Goal: Task Accomplishment & Management: Complete application form

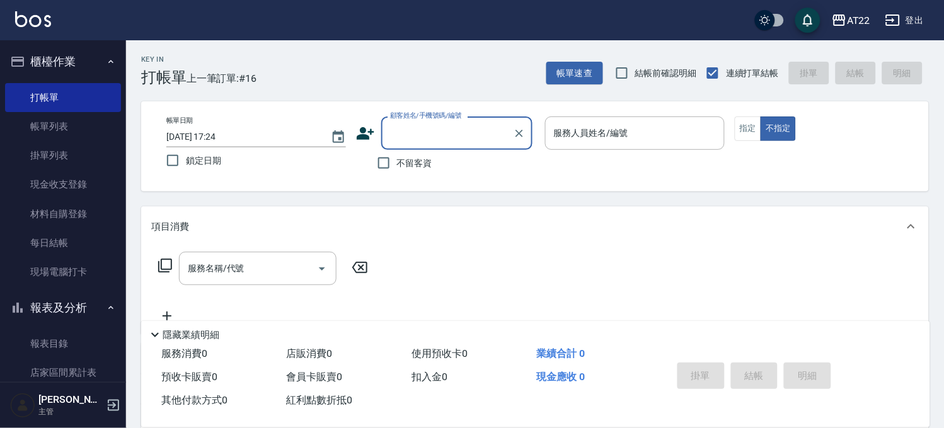
scroll to position [70, 0]
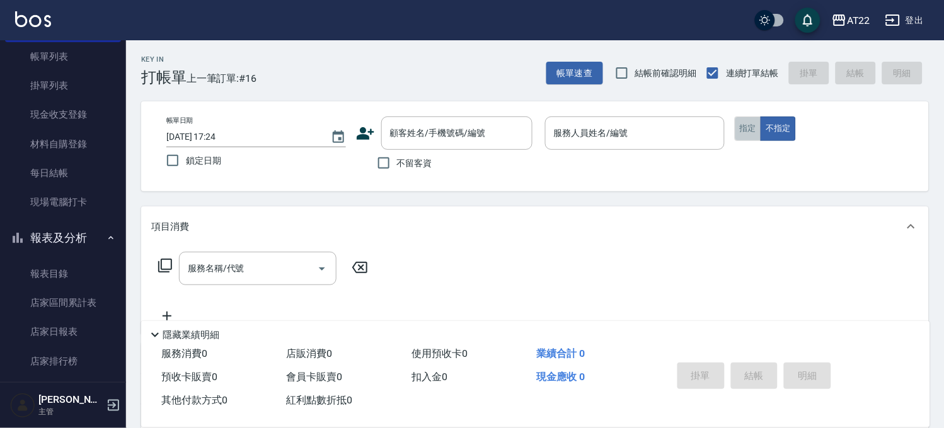
click at [739, 125] on button "指定" at bounding box center [748, 129] width 27 height 25
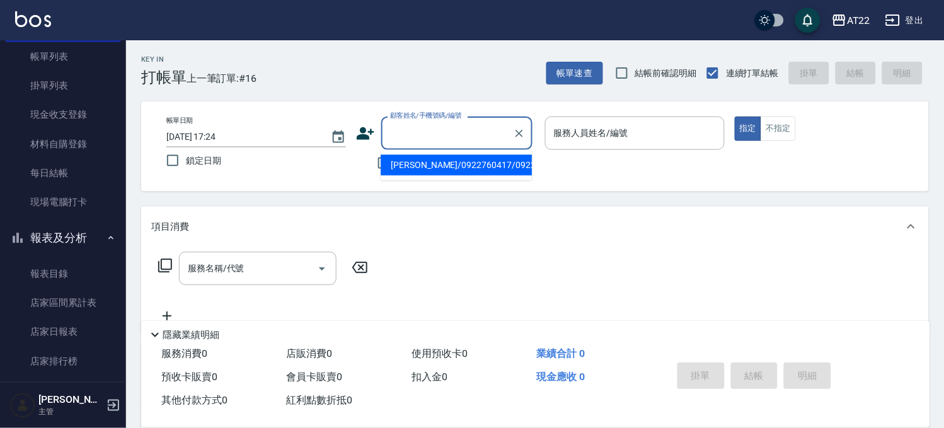
click at [452, 135] on input "顧客姓名/手機號碼/編號" at bounding box center [447, 133] width 121 height 22
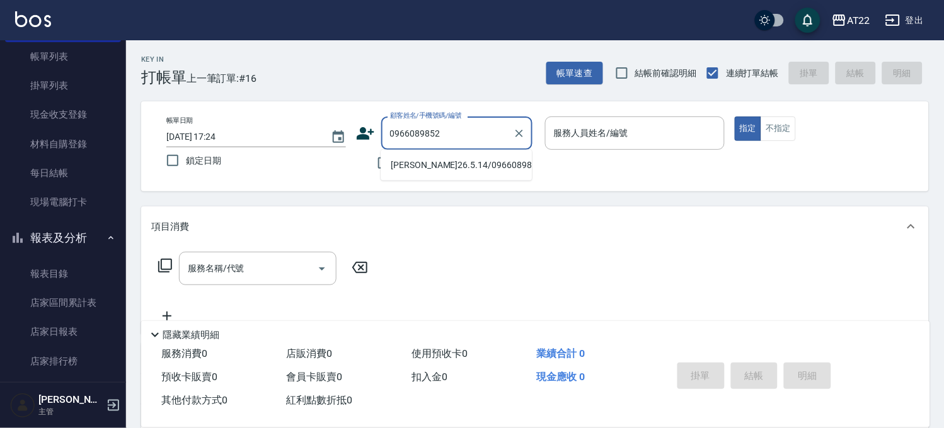
click at [450, 164] on li "[PERSON_NAME]26.5.14/0966089852/T86574" at bounding box center [456, 165] width 151 height 21
type input "[PERSON_NAME]26.5.14/0966089852/T86574"
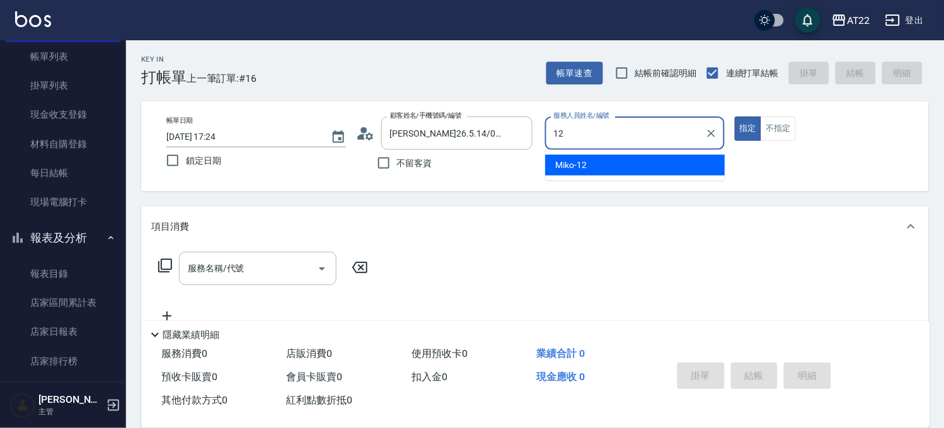
type input "Miko-12"
type button "true"
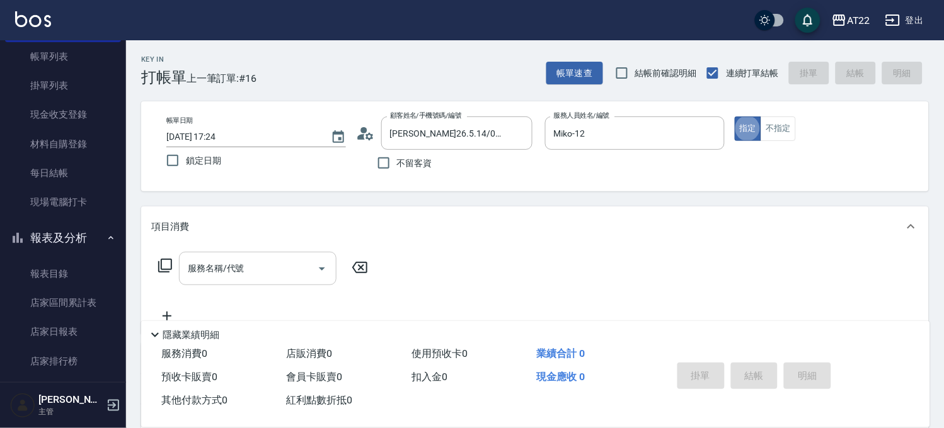
click at [214, 281] on div "服務名稱/代號" at bounding box center [258, 268] width 158 height 33
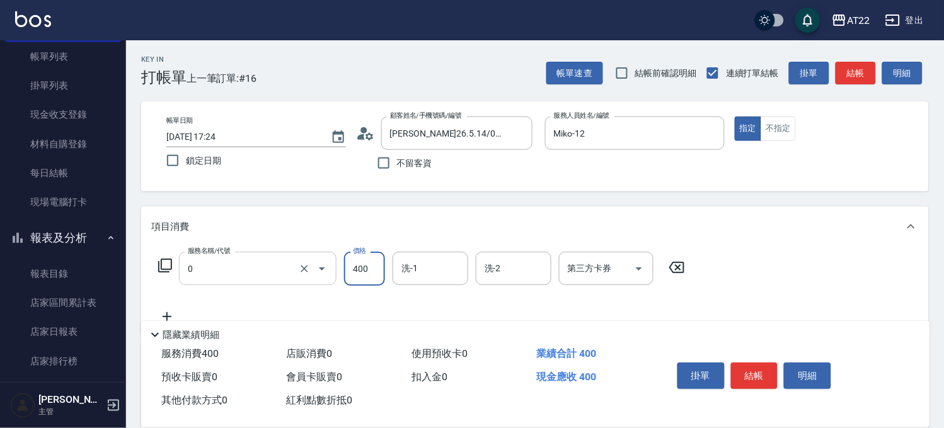
type input "有機洗髮(0)"
type input "450"
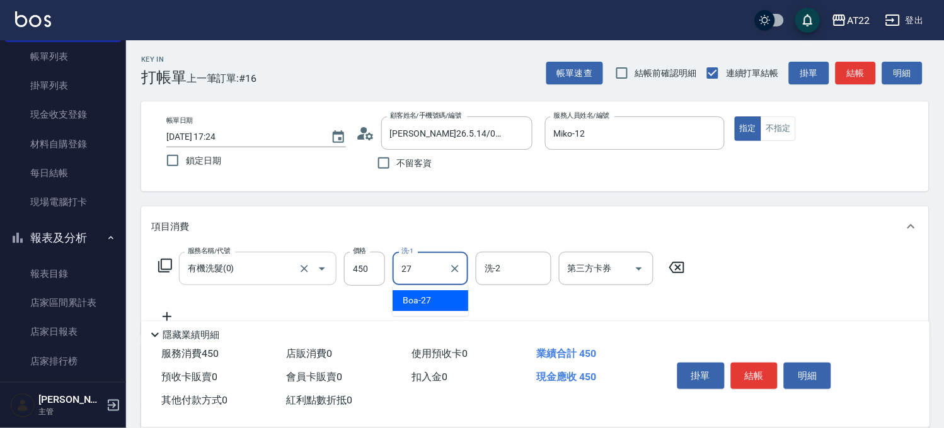
type input "Boa-27"
click at [162, 311] on icon at bounding box center [167, 316] width 32 height 15
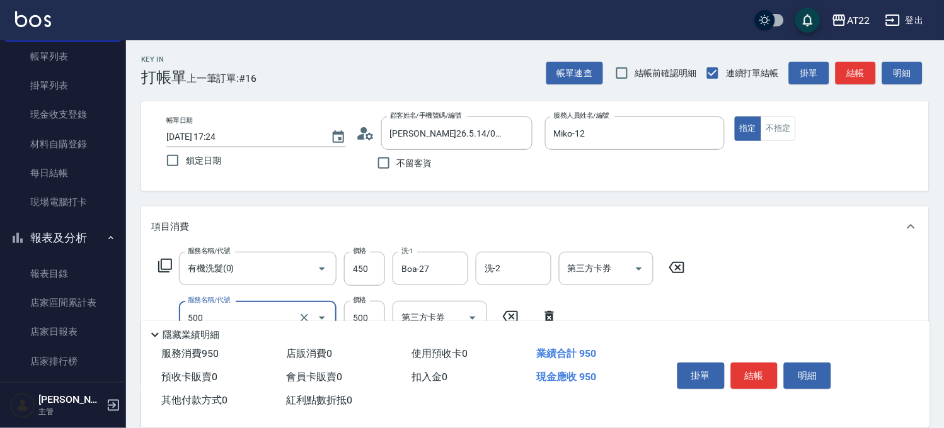
type input "剪髮(500)"
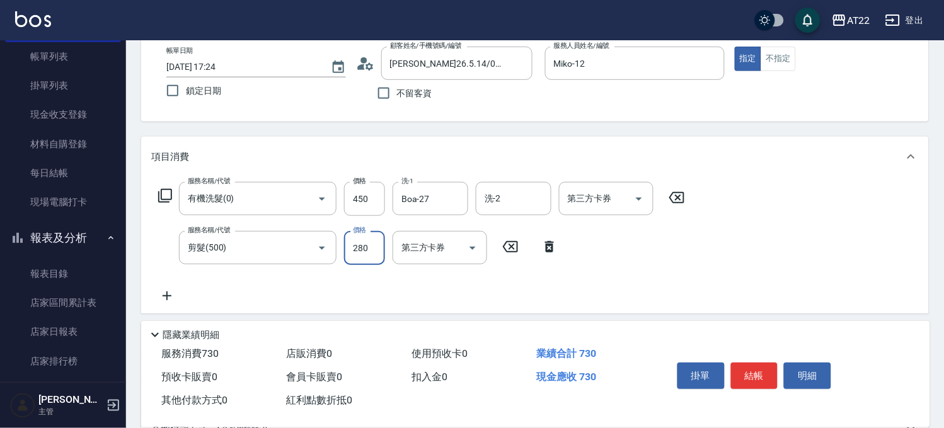
type input "280"
click at [175, 294] on icon at bounding box center [167, 296] width 32 height 15
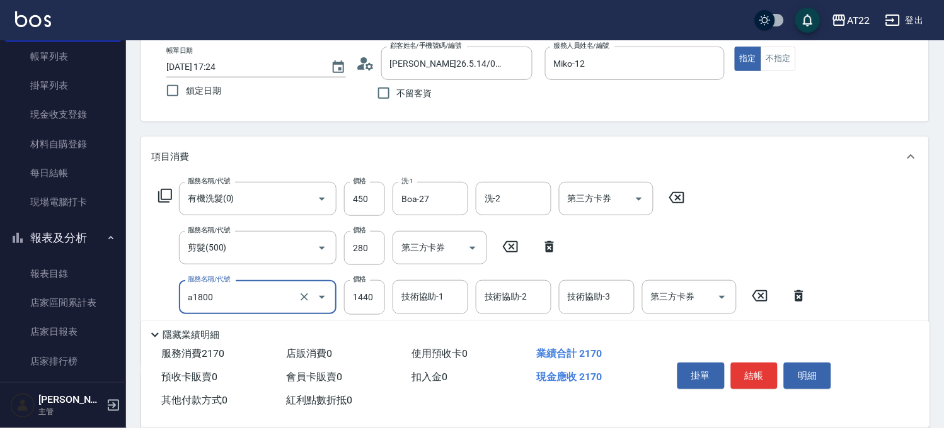
type input "結構式三段(a1800)"
type input "1587"
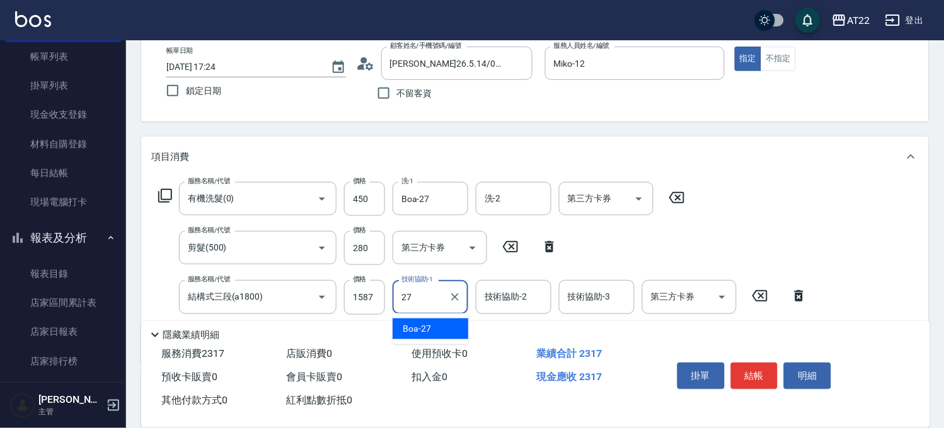
type input "Boa-27"
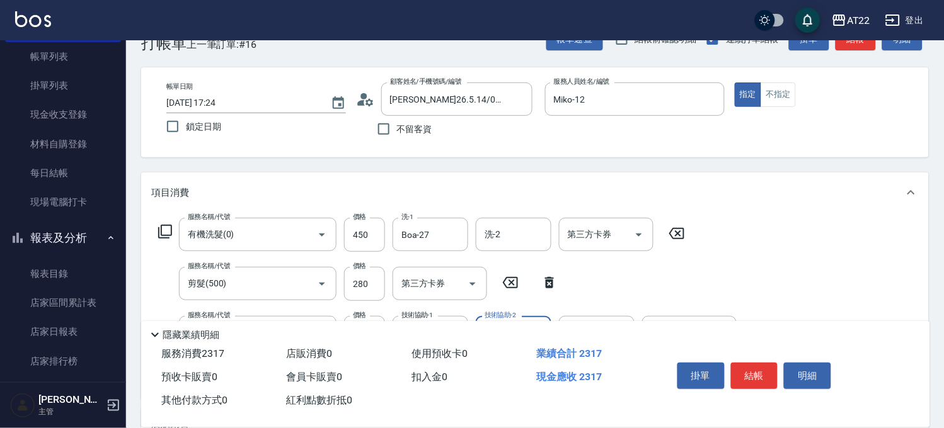
scroll to position [0, 0]
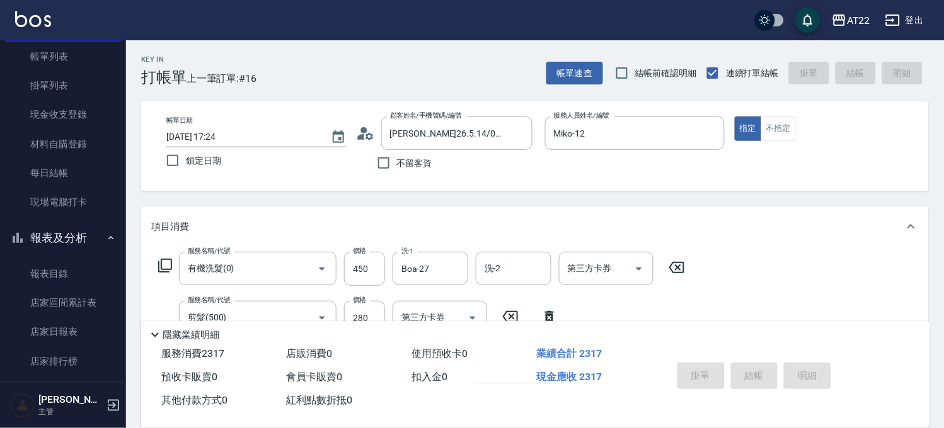
type input "0987226"
type input "[DATE] 18:07"
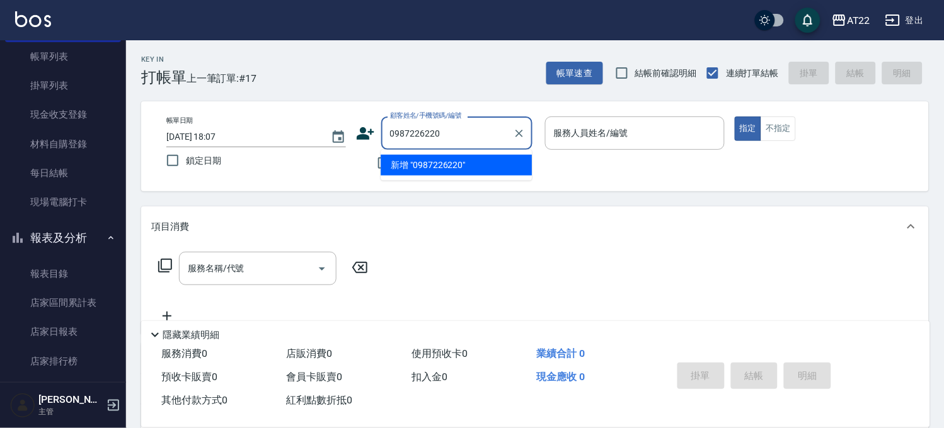
click at [479, 126] on input "0987226220" at bounding box center [447, 133] width 121 height 22
click at [467, 166] on li "新增 "0987226220"" at bounding box center [456, 165] width 151 height 21
type input "0987226220"
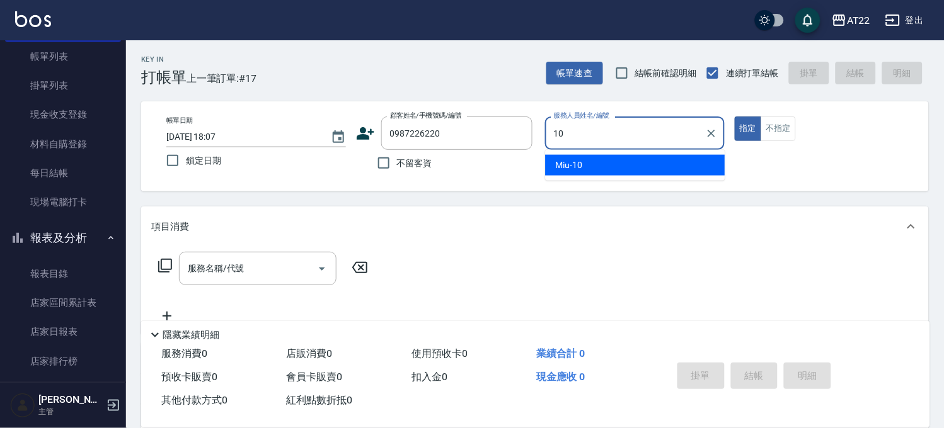
type input "Miu-10"
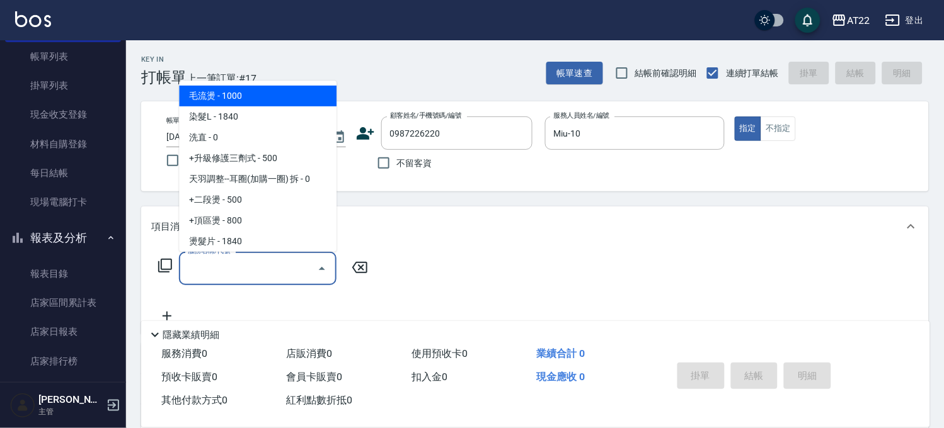
drag, startPoint x: 265, startPoint y: 279, endPoint x: 275, endPoint y: 296, distance: 19.8
click at [265, 280] on div "服務名稱/代號" at bounding box center [258, 268] width 158 height 33
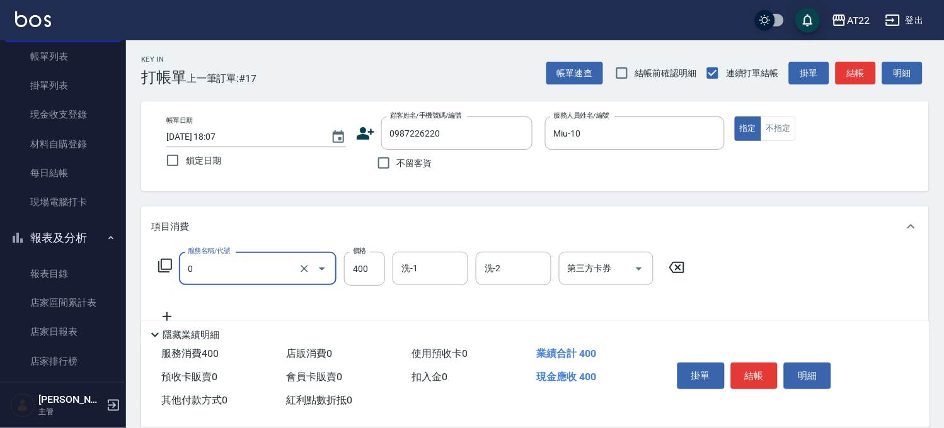
type input "有機洗髮(0)"
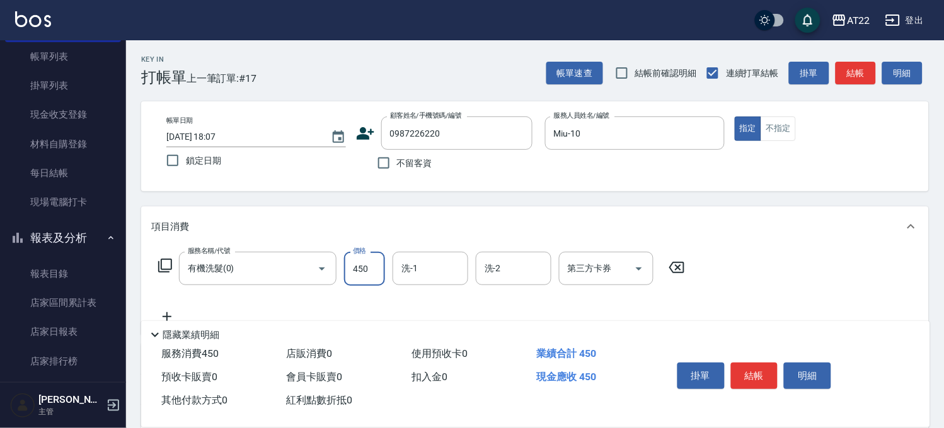
type input "450"
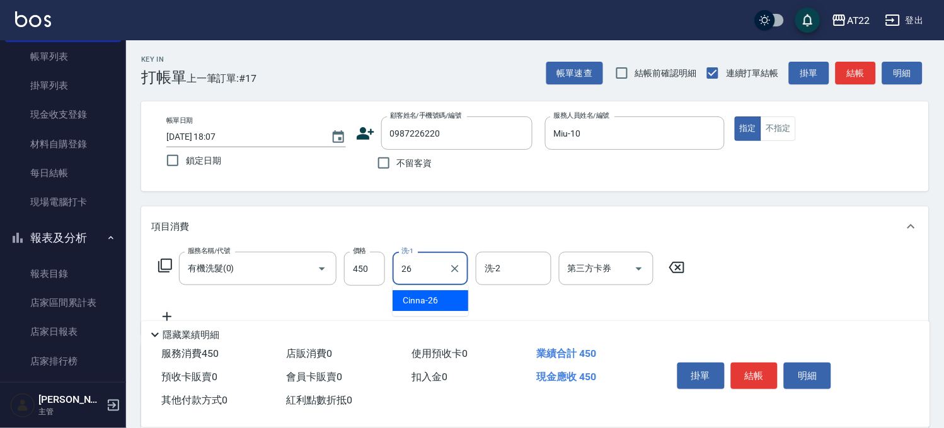
type input "Cinna-26"
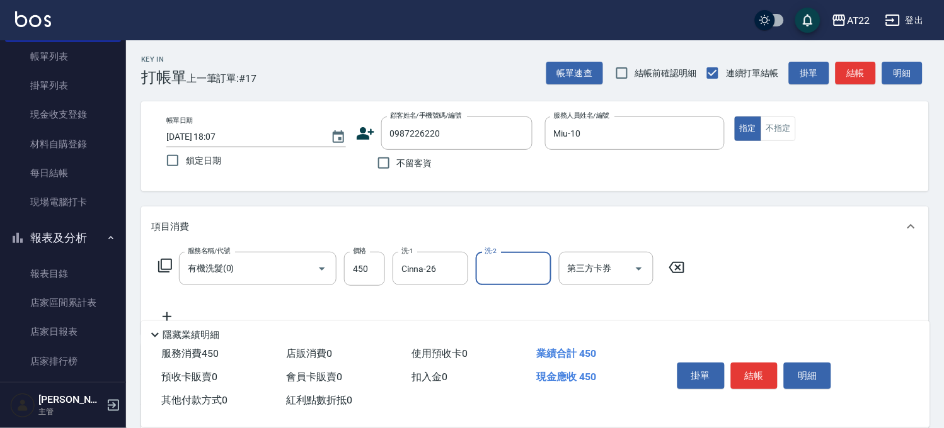
click at [166, 311] on icon at bounding box center [167, 316] width 32 height 15
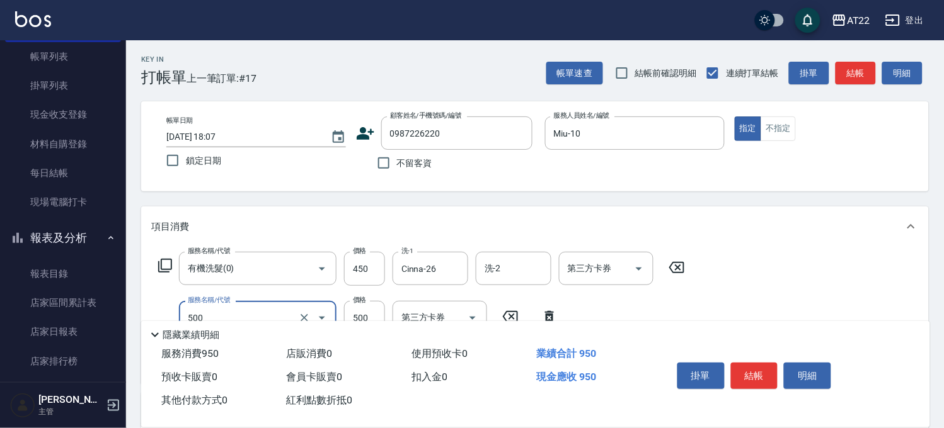
type input "剪髮(500)"
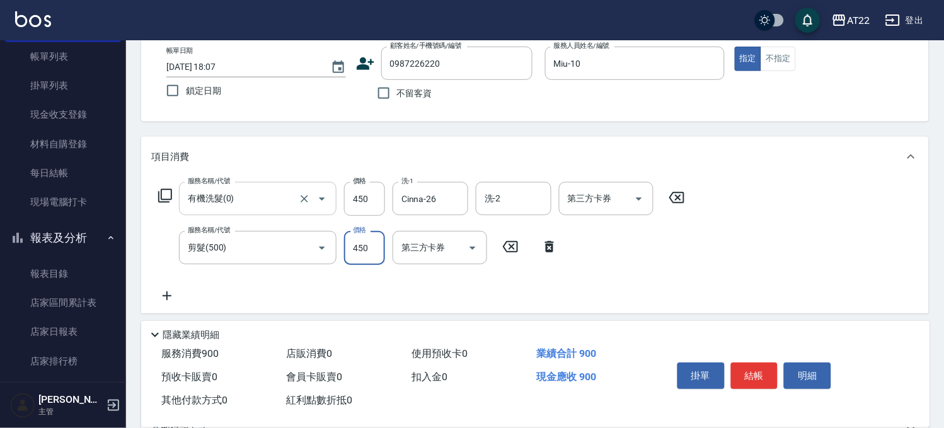
scroll to position [140, 0]
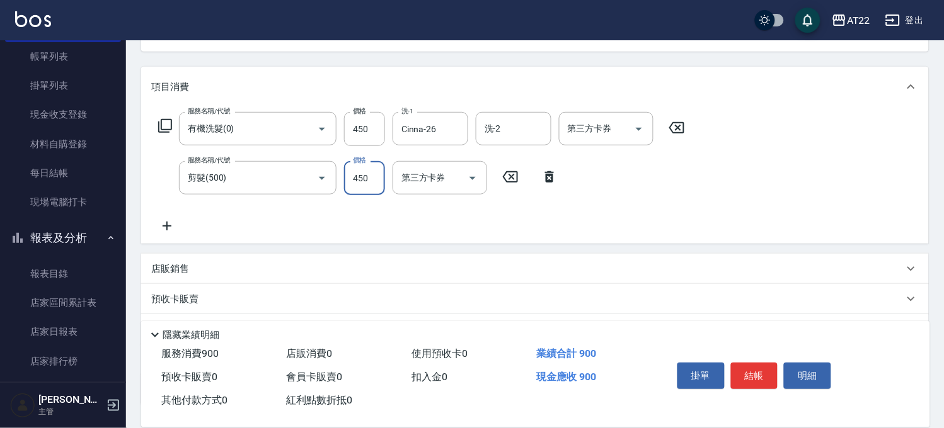
type input "450"
click at [180, 223] on icon at bounding box center [167, 226] width 32 height 15
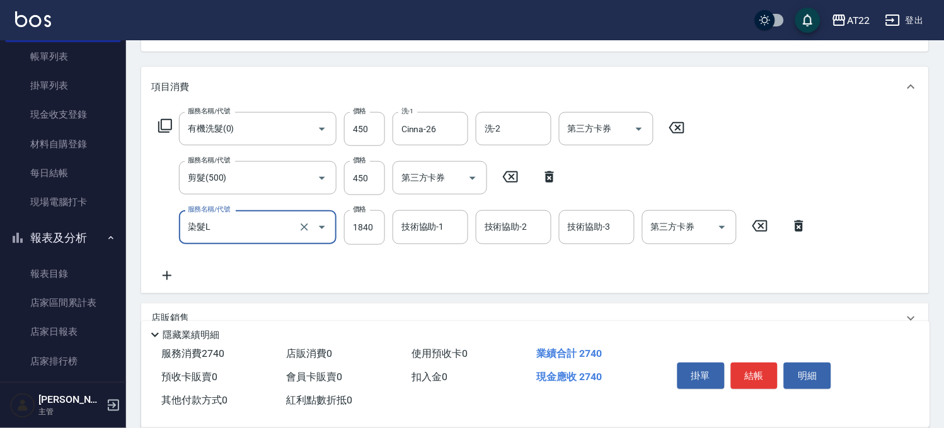
type input "染髮L"
type input "2400"
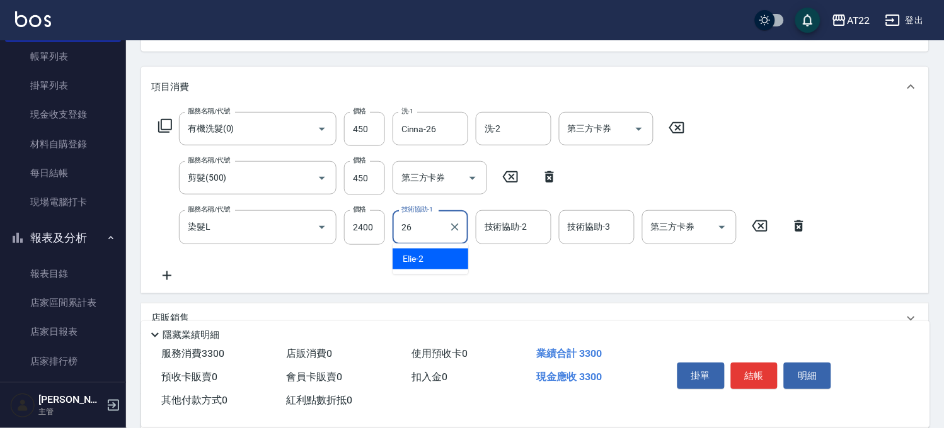
type input "Cinna-26"
click at [166, 273] on icon at bounding box center [167, 276] width 9 height 9
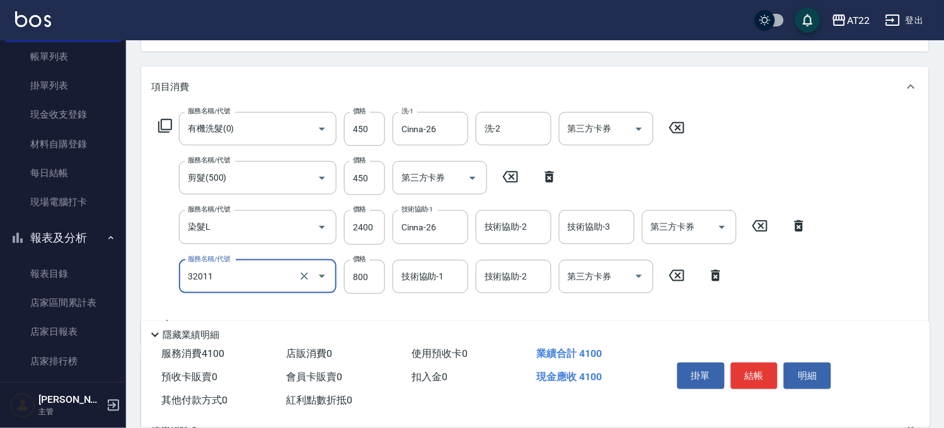
type input "+升級結構染(含隔離)(32011)"
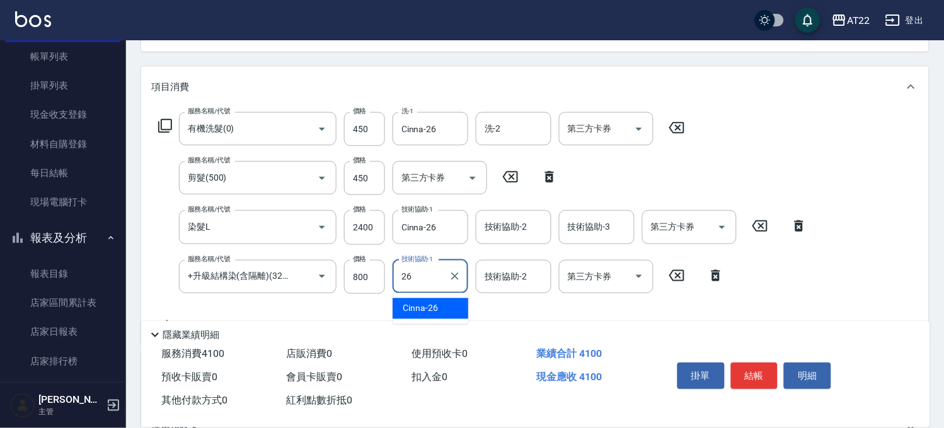
type input "Cinna-26"
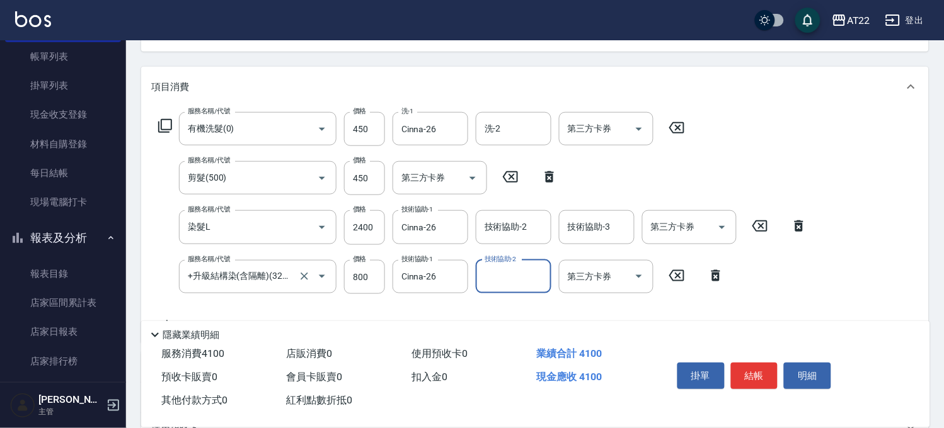
scroll to position [210, 0]
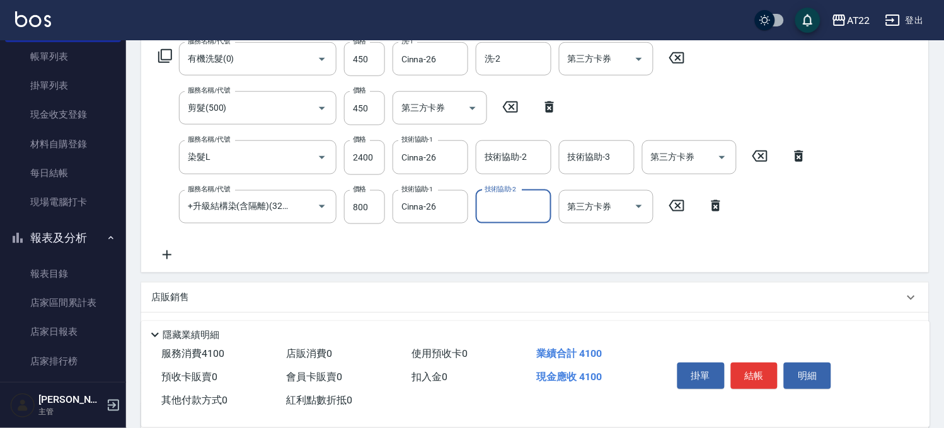
click at [158, 255] on icon at bounding box center [167, 255] width 32 height 15
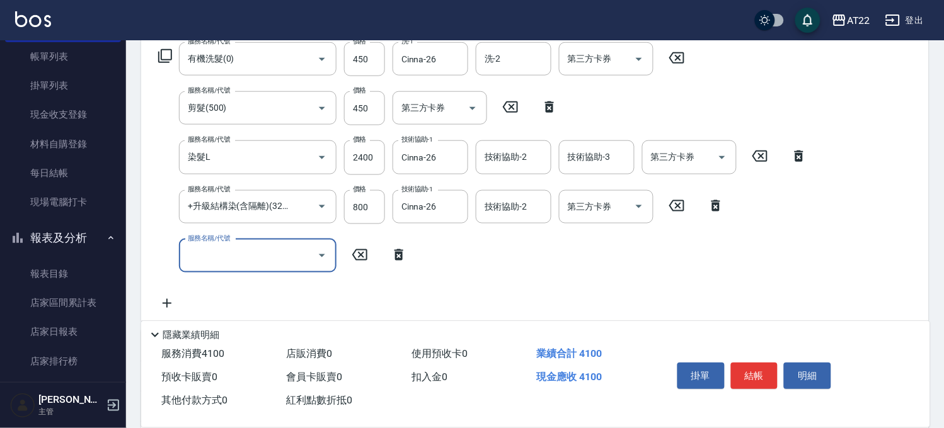
scroll to position [0, 0]
type input "結構式三段(a1800)"
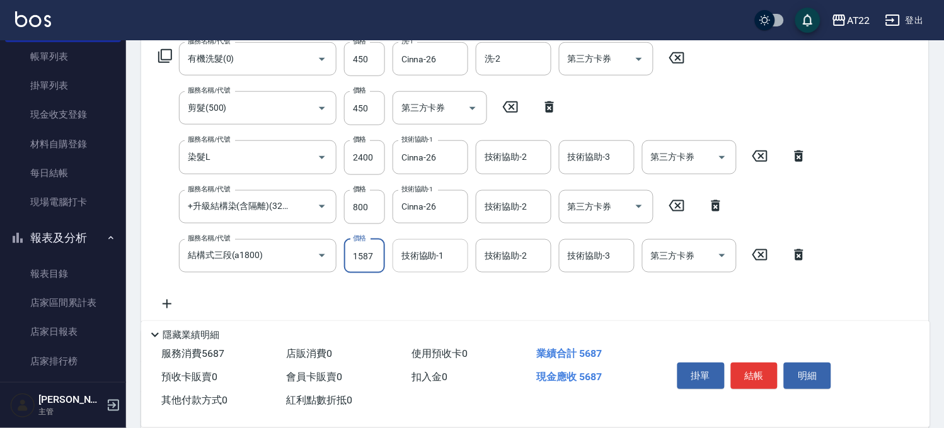
type input "1587"
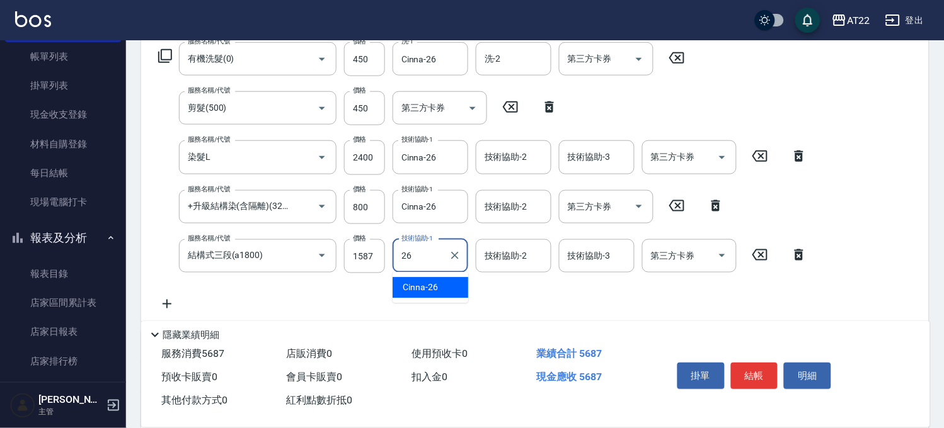
type input "Cinna-26"
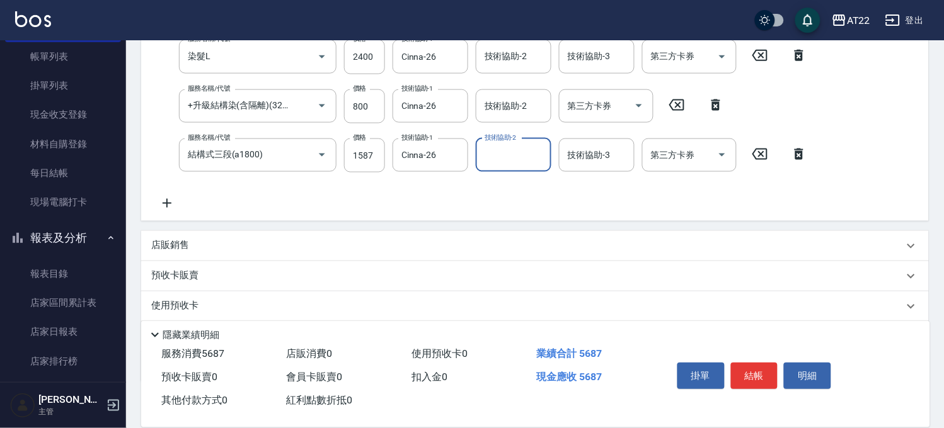
scroll to position [383, 0]
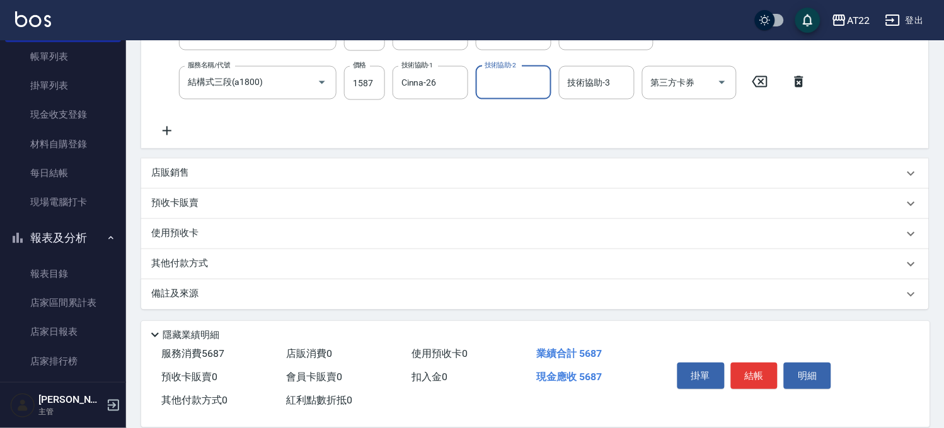
click at [215, 267] on div "其他付款方式" at bounding box center [527, 265] width 752 height 14
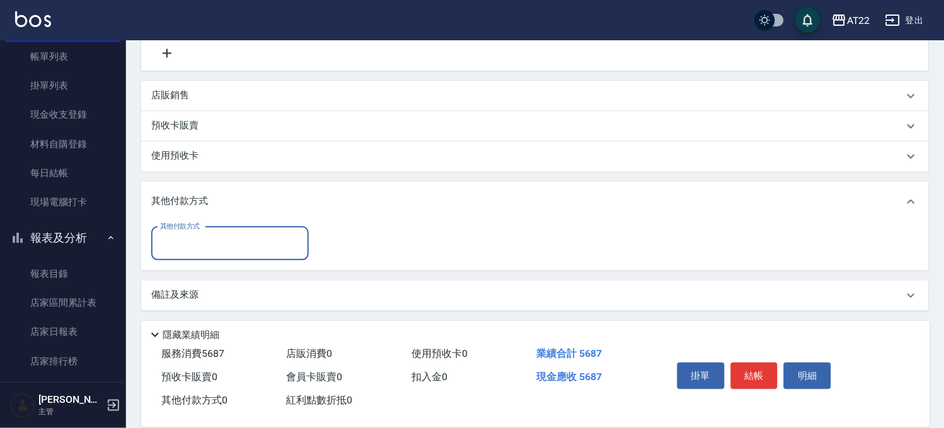
scroll to position [462, 0]
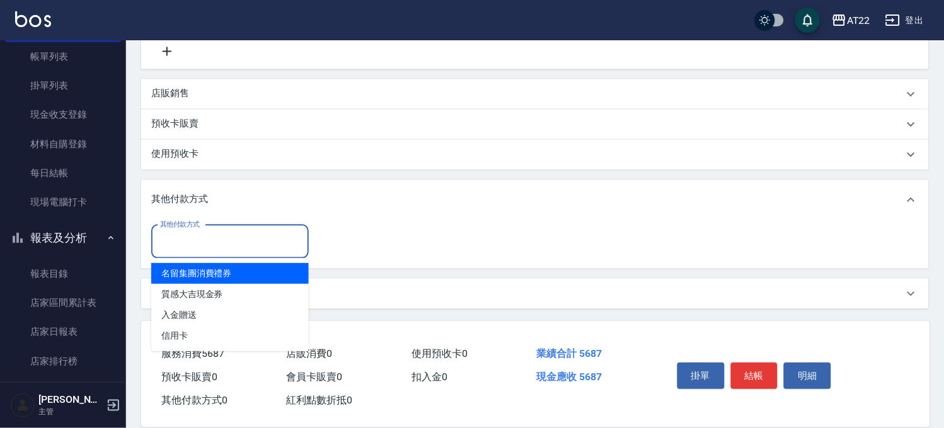
click at [225, 233] on input "其他付款方式" at bounding box center [230, 242] width 146 height 22
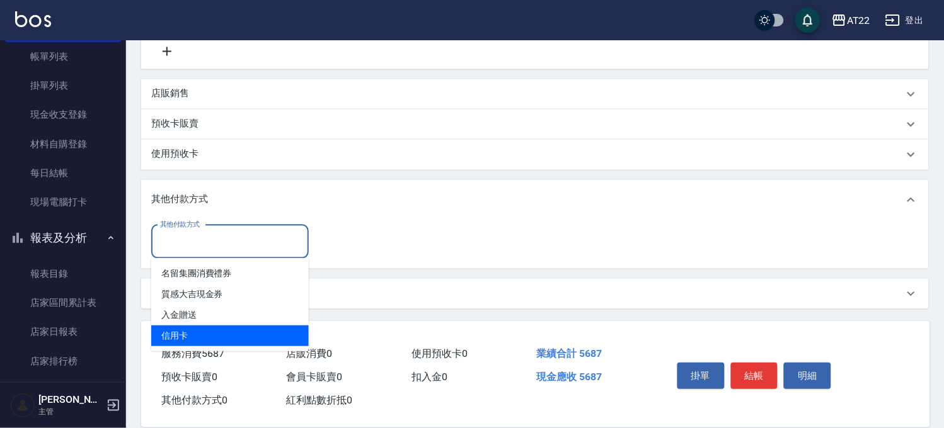
click at [248, 333] on span "信用卡" at bounding box center [230, 336] width 158 height 21
type input "信用卡"
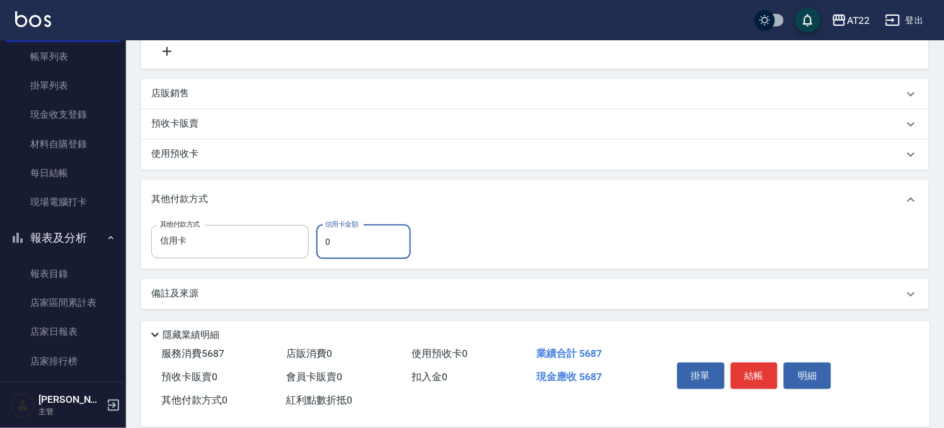
click at [377, 241] on input "0" at bounding box center [363, 243] width 95 height 34
type input "5687"
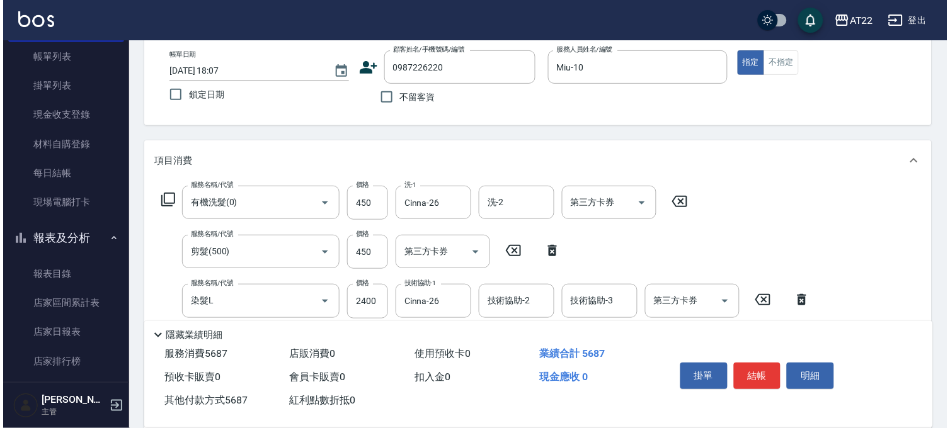
scroll to position [0, 0]
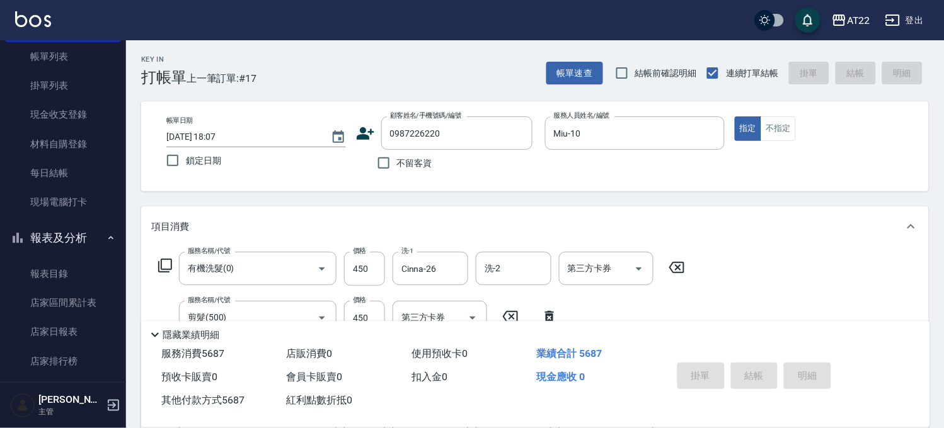
type input "[DATE] 18:10"
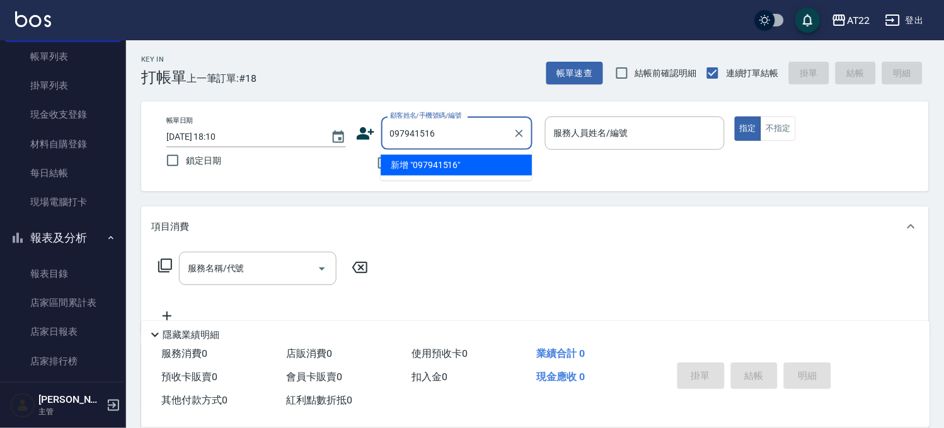
type input "0979415165"
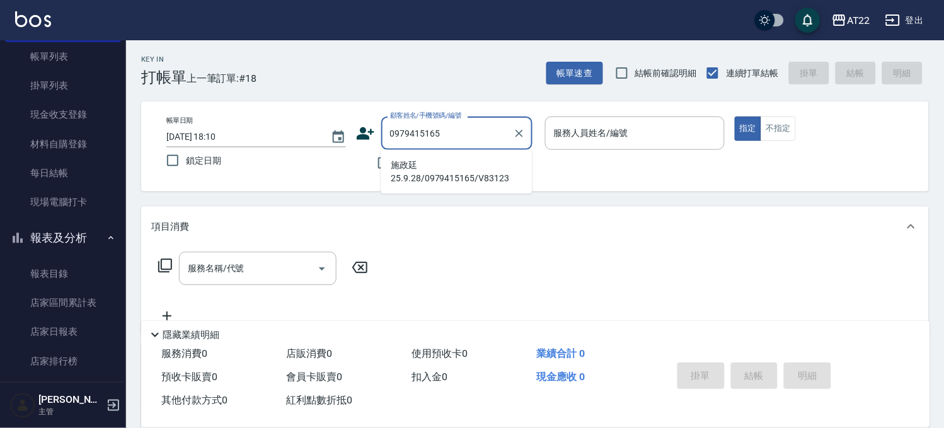
click at [427, 163] on li "施政廷25.9.28/0979415165/V83123" at bounding box center [456, 172] width 151 height 34
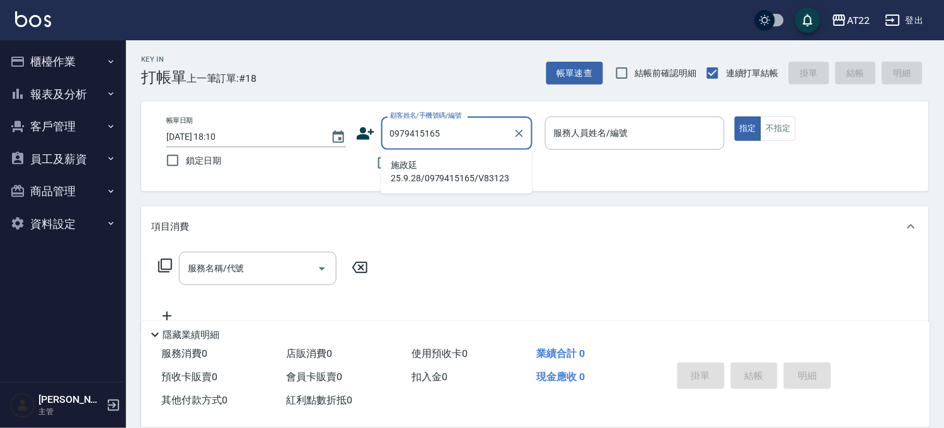
click at [469, 173] on li "施政廷25.9.28/0979415165/V83123" at bounding box center [456, 172] width 151 height 34
type input "施政廷25.9.28/0979415165/V83123"
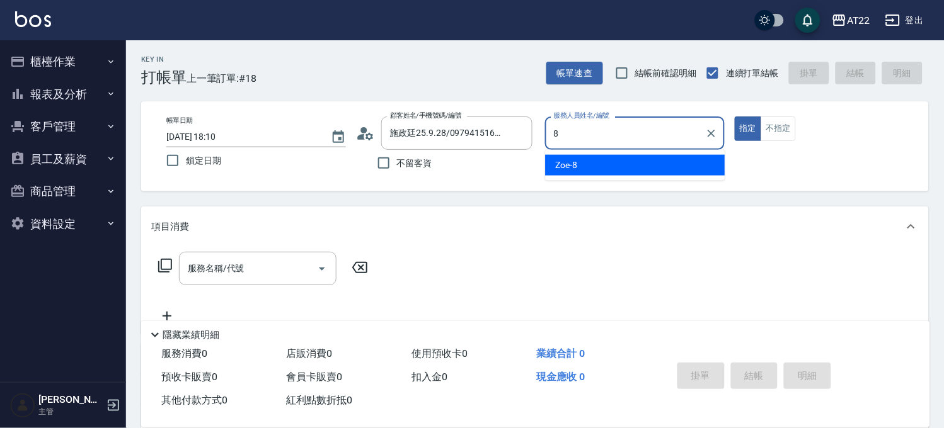
type input "Zoe-8"
type button "true"
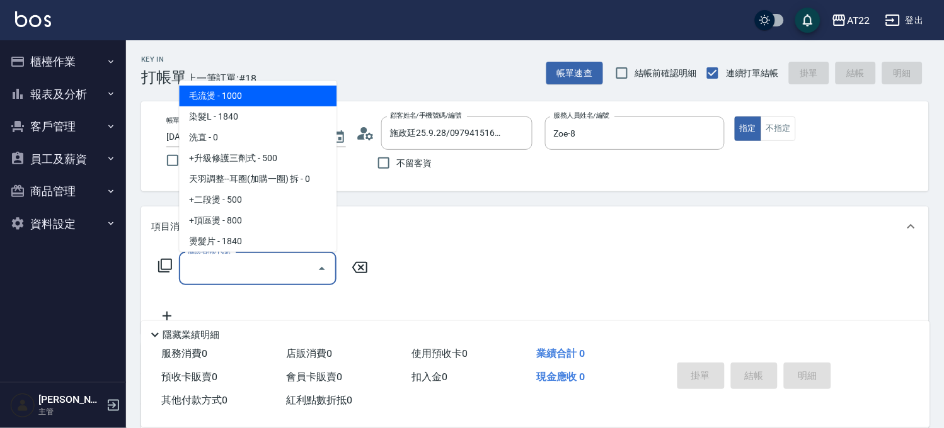
drag, startPoint x: 215, startPoint y: 259, endPoint x: 221, endPoint y: 285, distance: 26.9
click at [216, 262] on input "服務名稱/代號" at bounding box center [248, 269] width 127 height 22
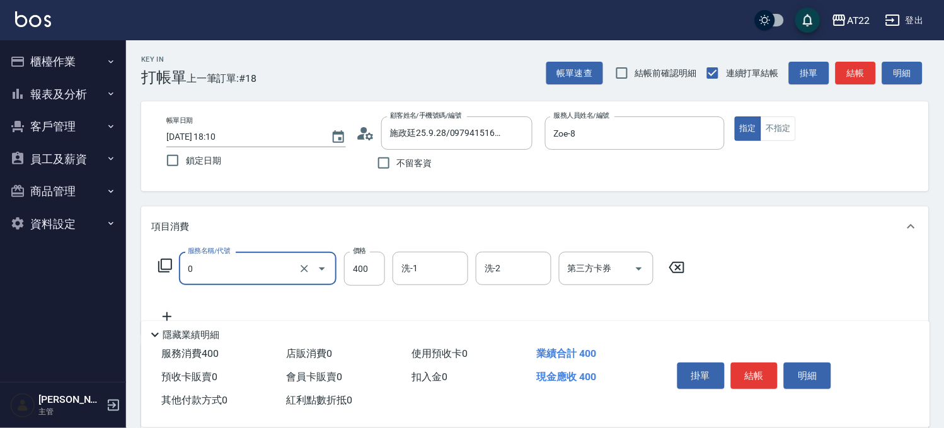
type input "有機洗髮(0)"
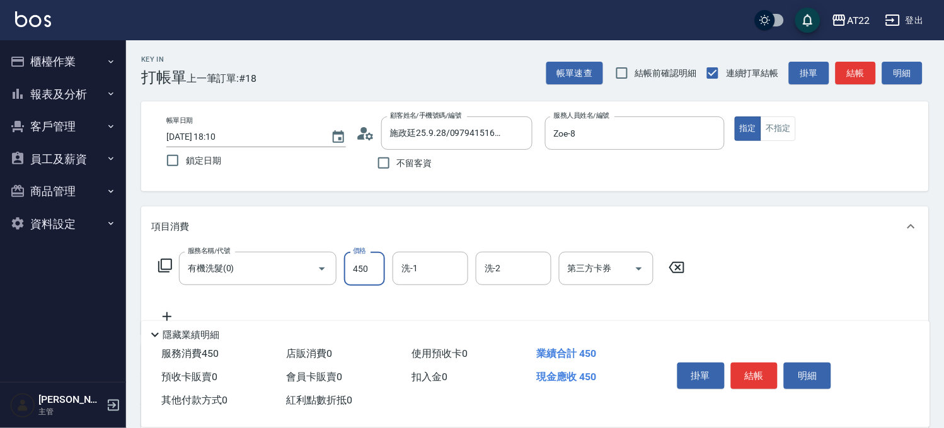
type input "450"
click at [161, 309] on icon at bounding box center [167, 316] width 32 height 15
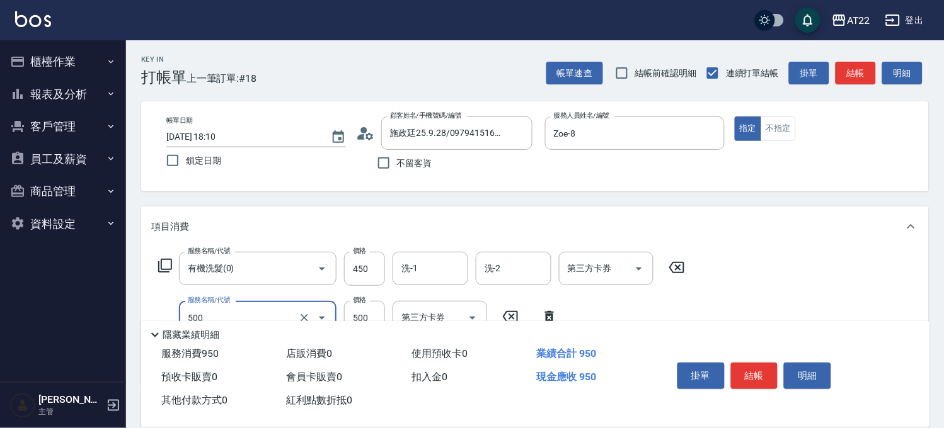
type input "剪髮(500)"
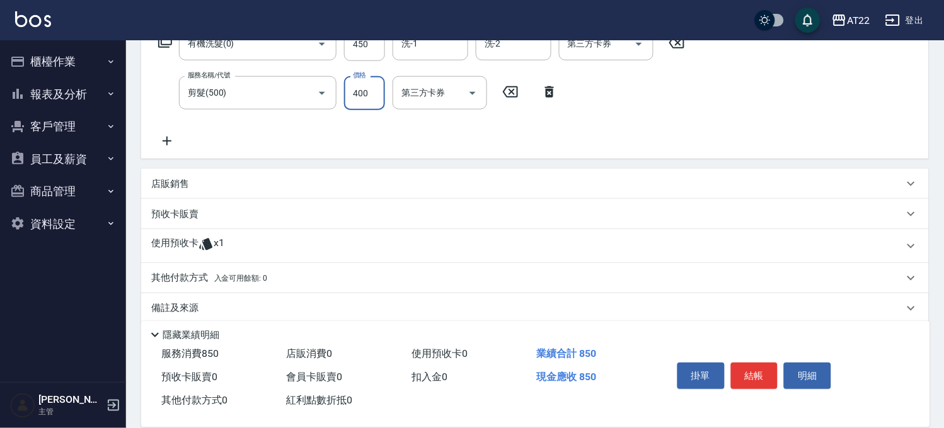
scroll to position [240, 0]
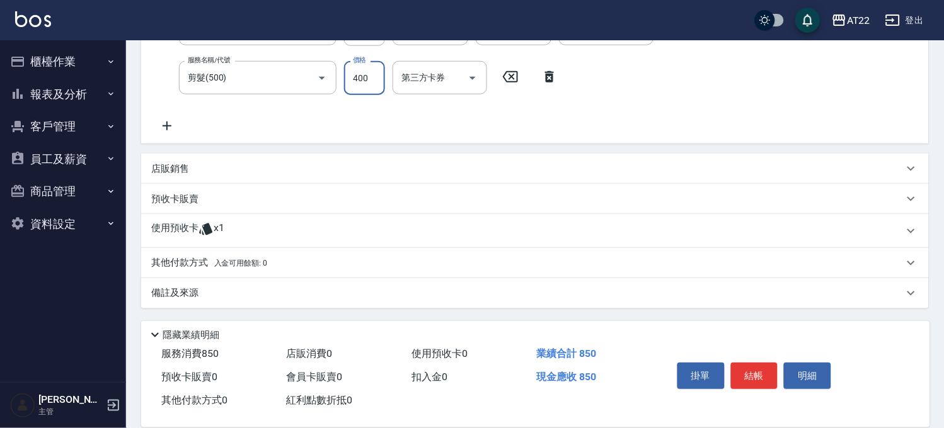
type input "400"
click at [224, 229] on span "x1" at bounding box center [219, 231] width 11 height 19
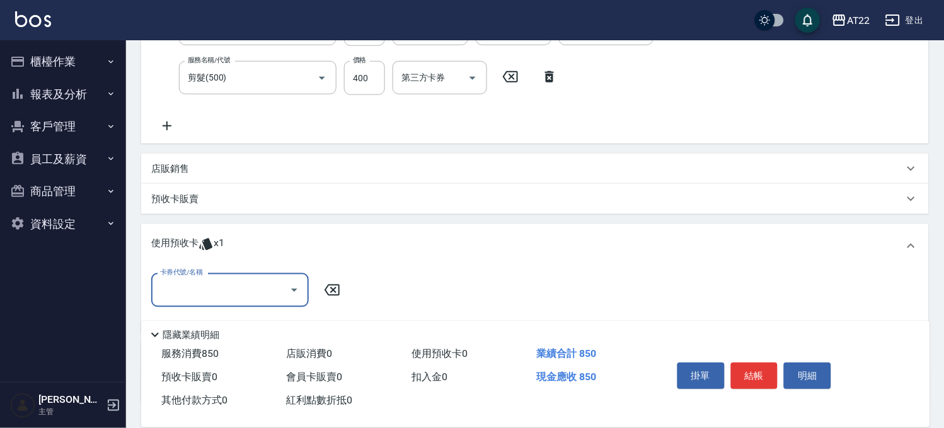
scroll to position [0, 0]
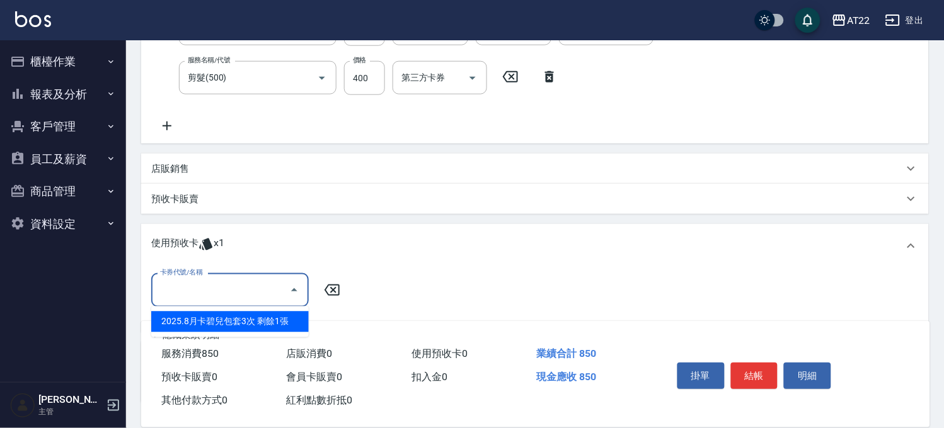
click at [242, 284] on input "卡券代號/名稱" at bounding box center [220, 290] width 127 height 22
click at [249, 316] on div "2025.8月卡碧兒包套3次 剩餘1張" at bounding box center [230, 322] width 158 height 21
type input "2025.8月卡碧兒包套3次"
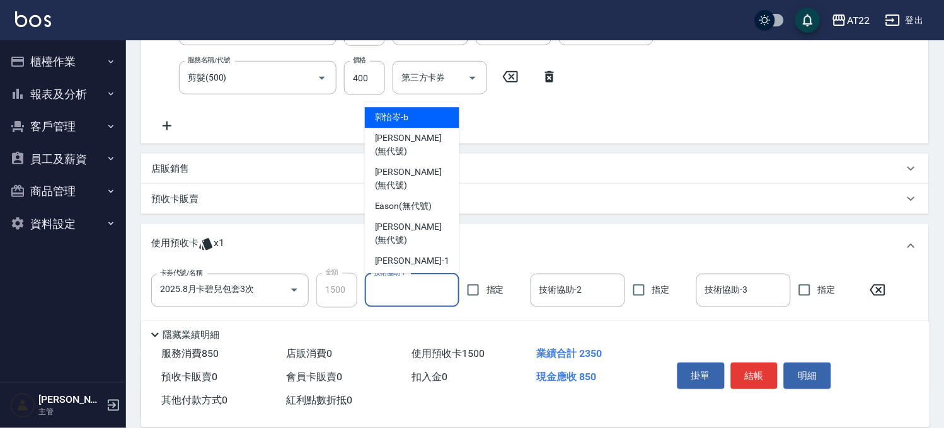
click at [402, 287] on input "技術協助-1" at bounding box center [411, 291] width 83 height 22
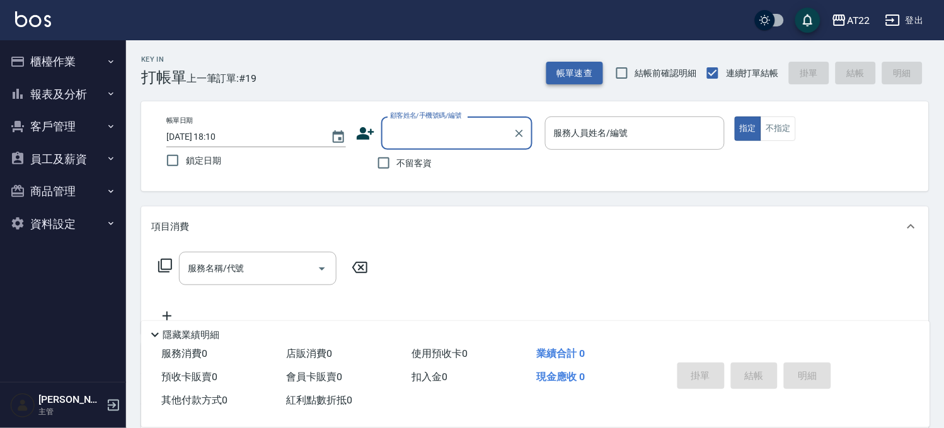
click at [586, 71] on button "帳單速查" at bounding box center [574, 73] width 57 height 23
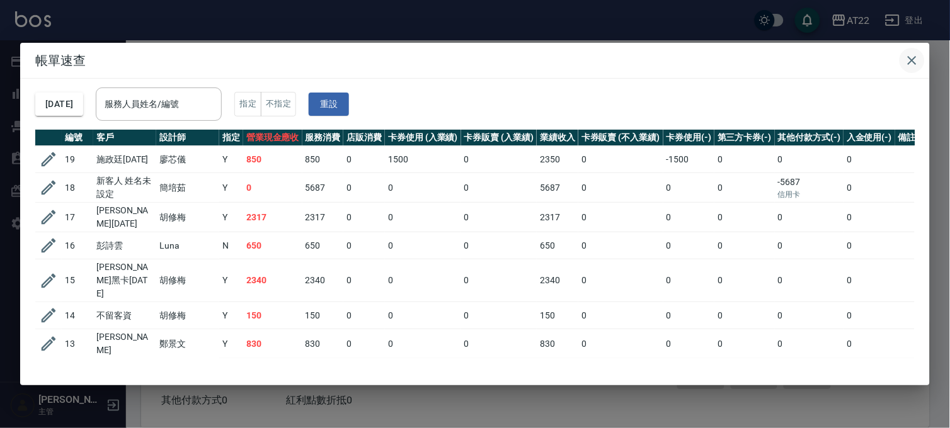
click at [911, 60] on icon "button" at bounding box center [912, 60] width 15 height 15
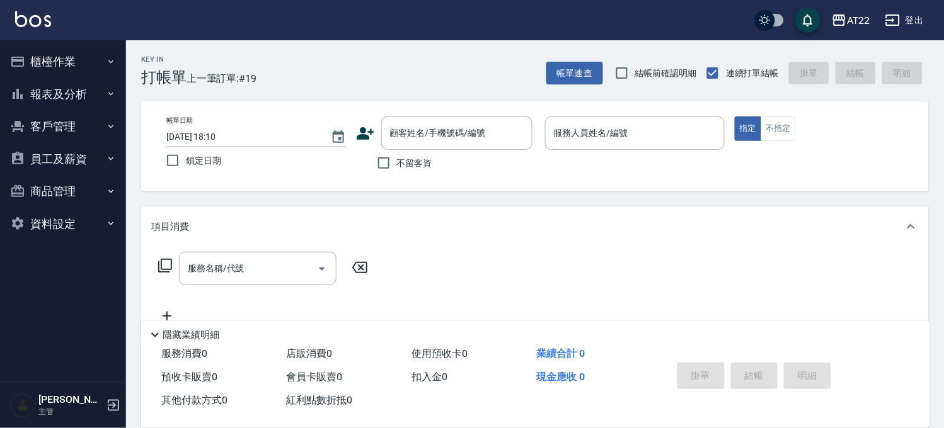
click at [88, 131] on button "客戶管理" at bounding box center [63, 126] width 116 height 33
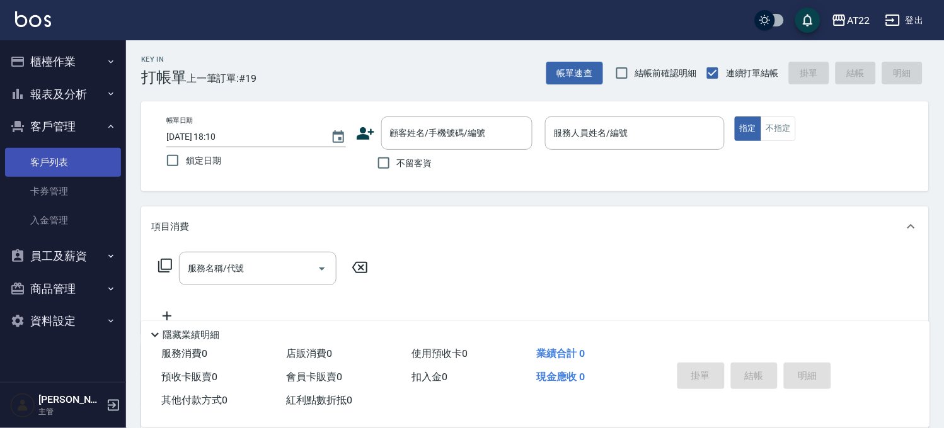
click at [91, 158] on link "客戶列表" at bounding box center [63, 162] width 116 height 29
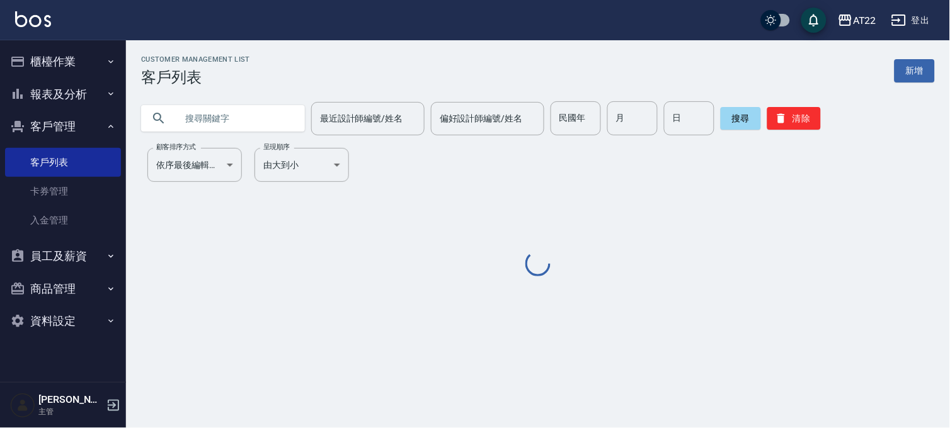
click at [212, 127] on input "text" at bounding box center [235, 118] width 118 height 34
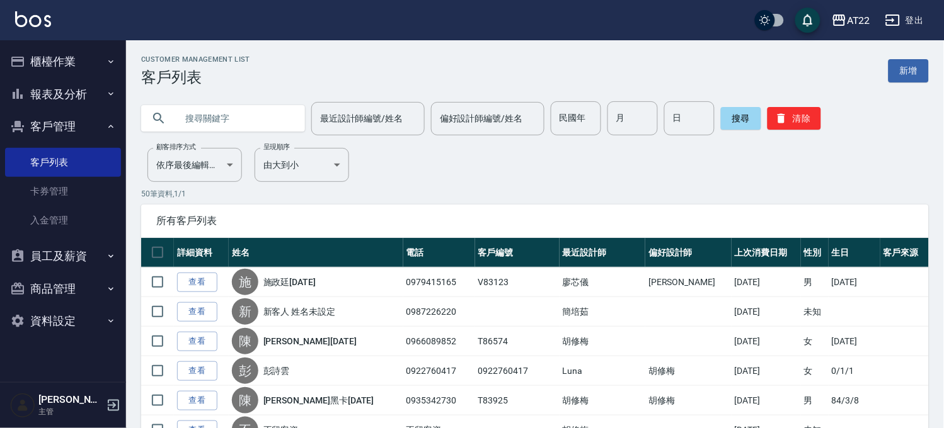
click at [79, 47] on button "櫃檯作業" at bounding box center [63, 61] width 116 height 33
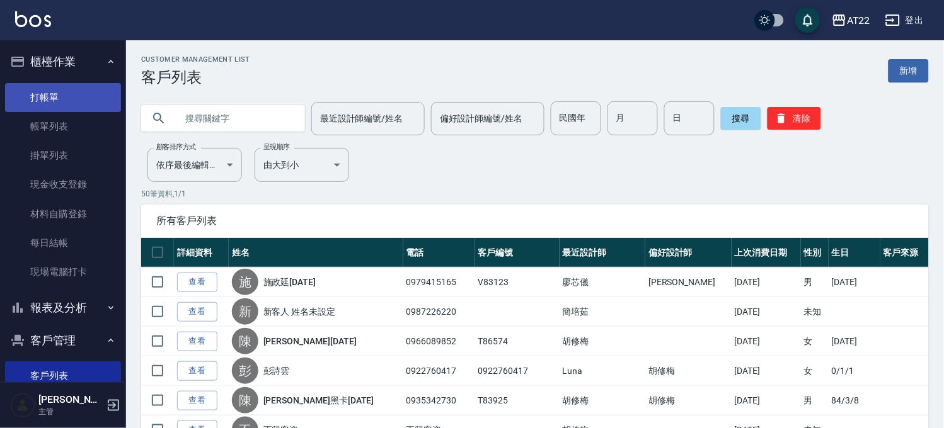
click at [62, 97] on link "打帳單" at bounding box center [63, 97] width 116 height 29
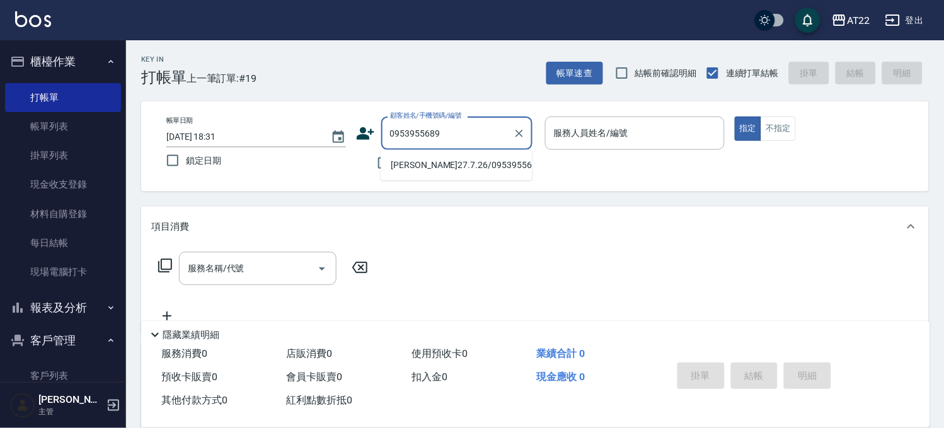
click at [473, 163] on li "張家賢27.7.26/0953955689/T91547" at bounding box center [456, 165] width 151 height 21
type input "張家賢27.7.26/0953955689/T91547"
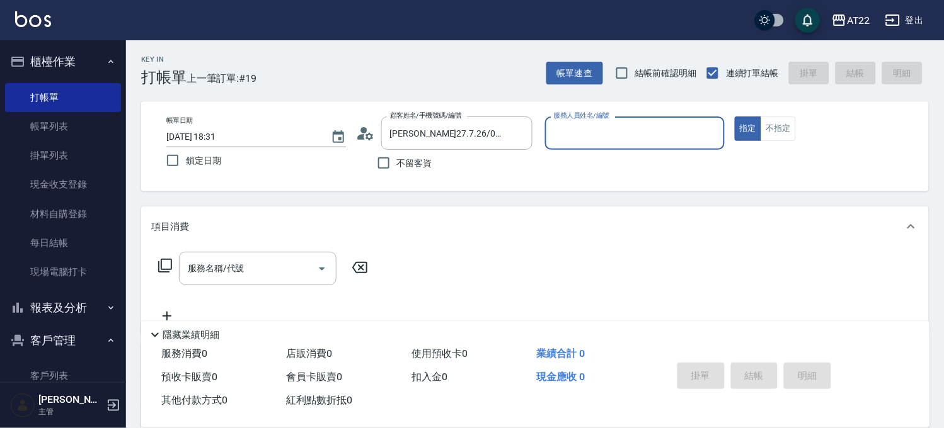
type input "king-5"
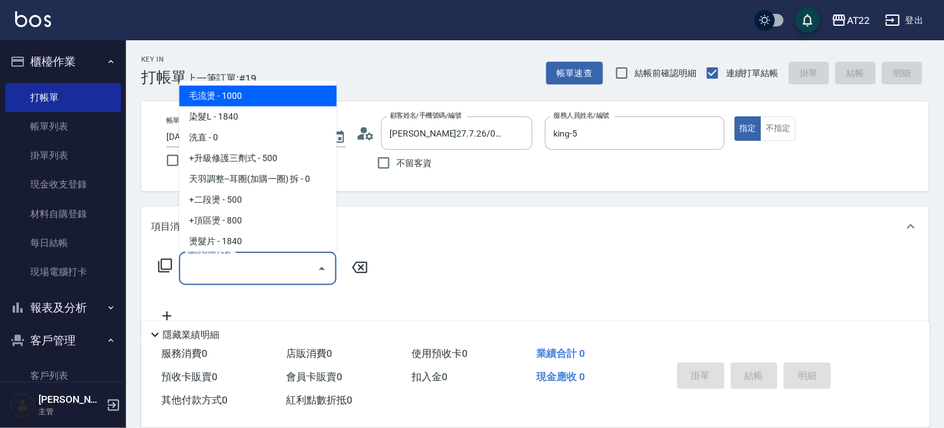
click at [270, 273] on input "服務名稱/代號" at bounding box center [248, 269] width 127 height 22
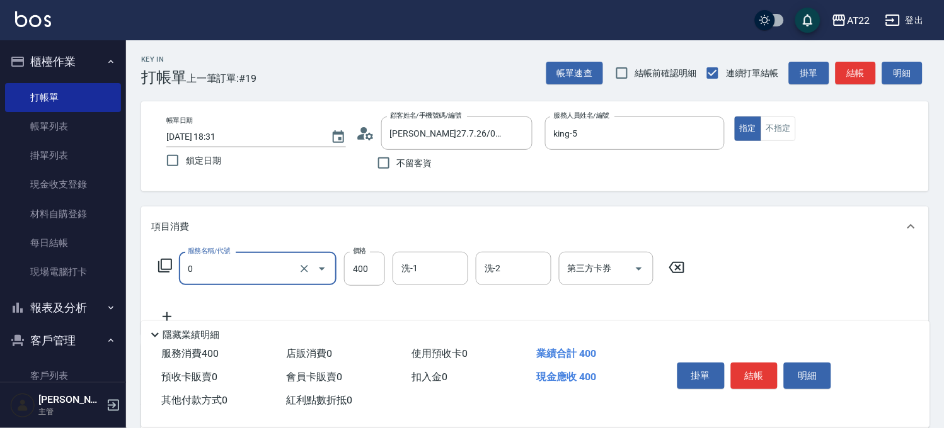
type input "有機洗髮(0)"
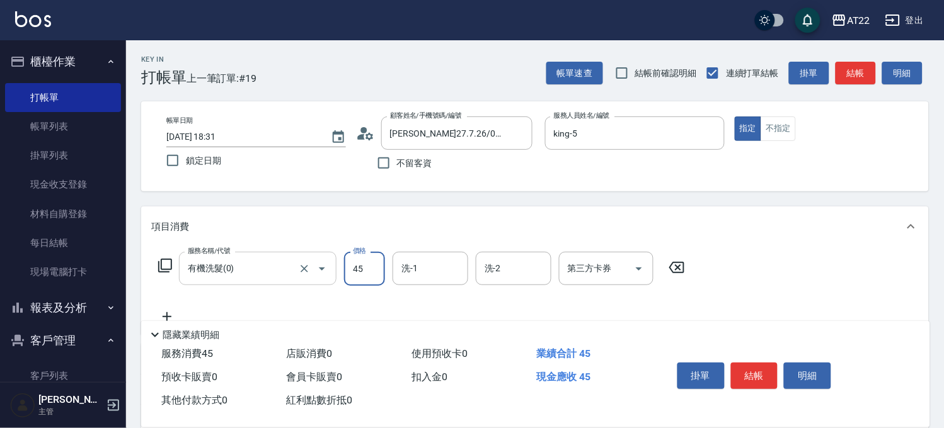
type input "450"
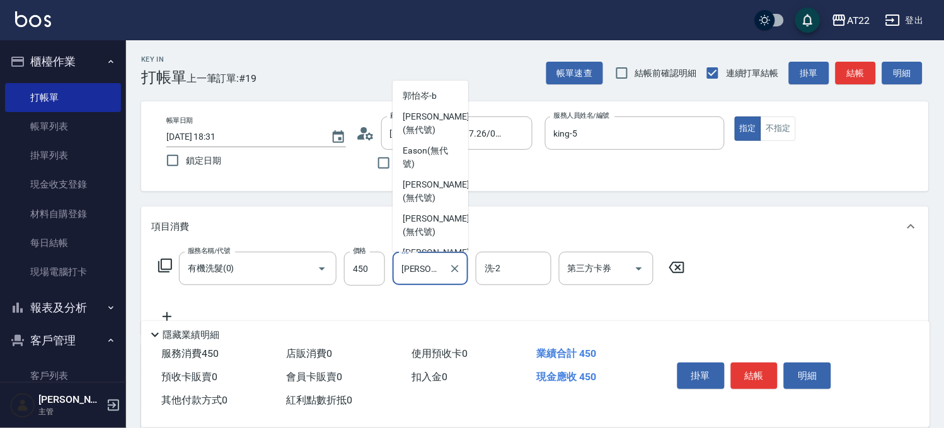
click at [420, 278] on input "Joe-16" at bounding box center [420, 269] width 45 height 22
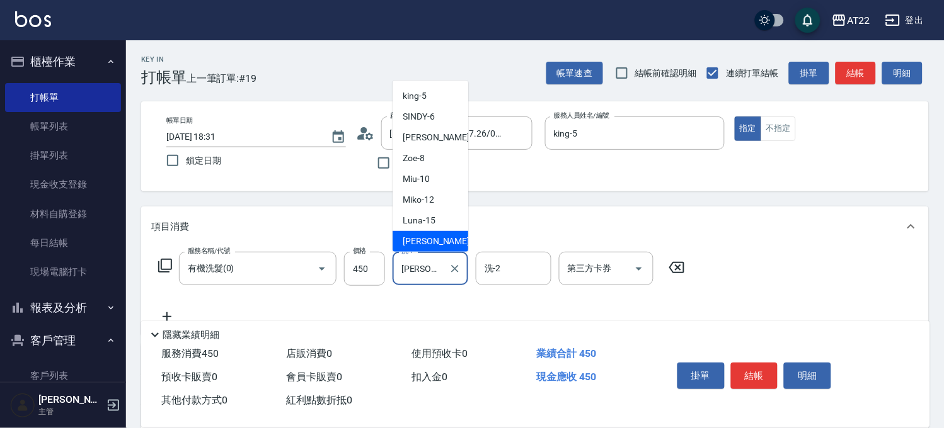
click at [420, 278] on input "Joe-16" at bounding box center [420, 269] width 45 height 22
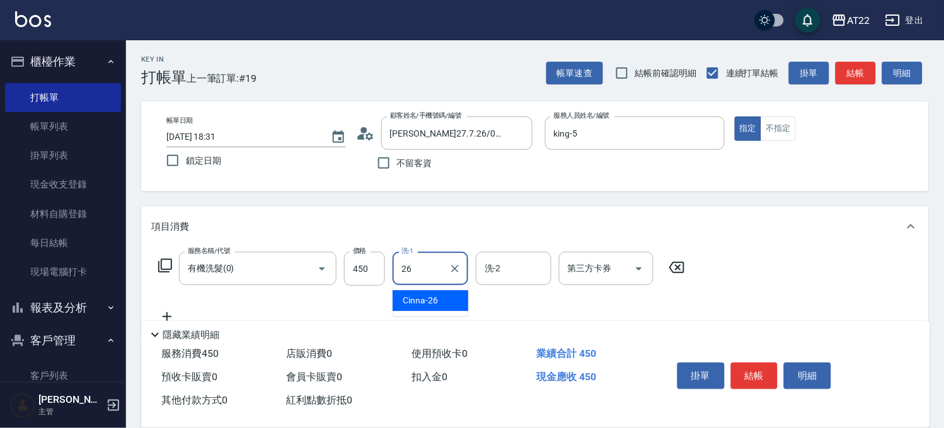
type input "Cinna-26"
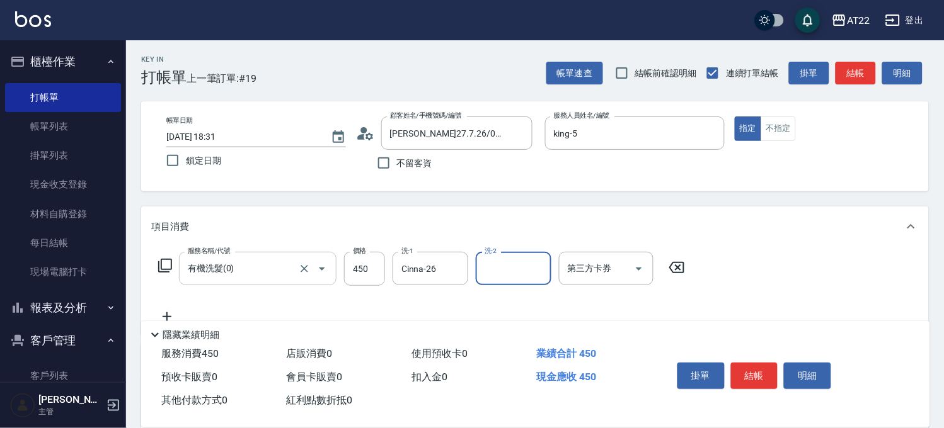
scroll to position [70, 0]
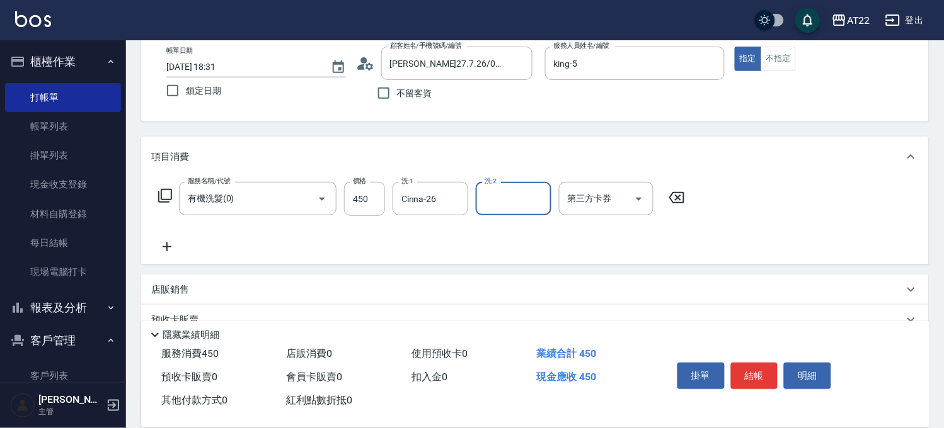
click at [173, 243] on icon at bounding box center [167, 246] width 32 height 15
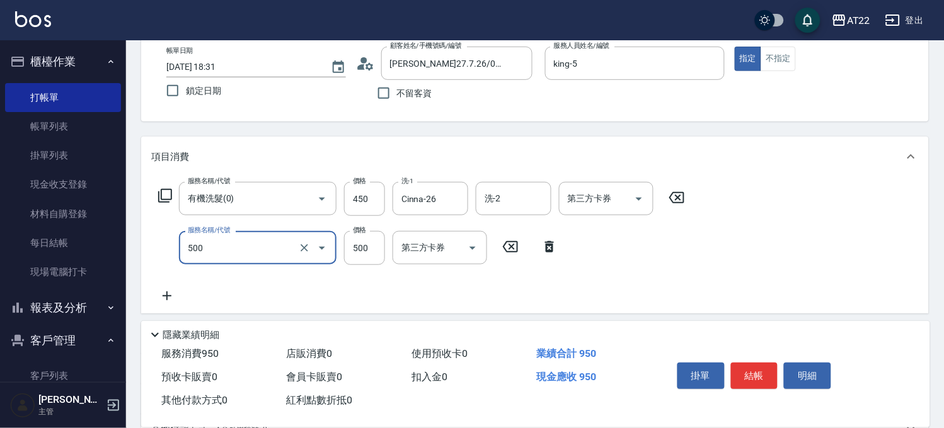
type input "剪髮(500)"
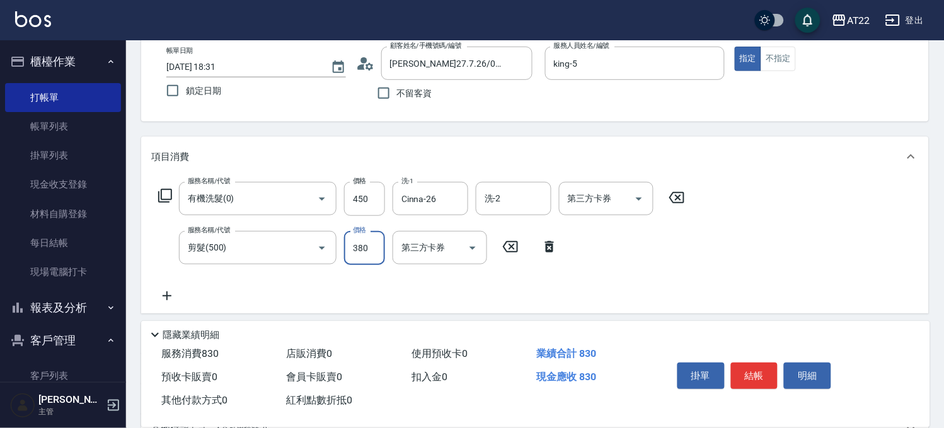
type input "380"
click at [364, 61] on circle at bounding box center [363, 60] width 6 height 6
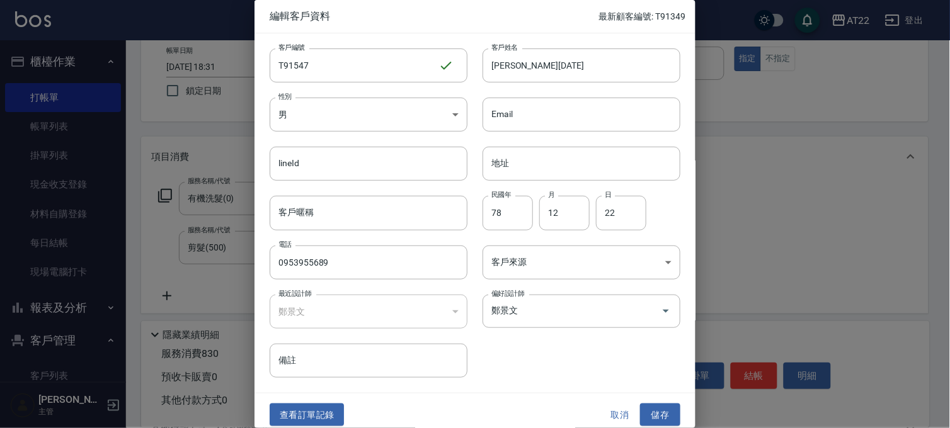
click at [622, 412] on button "取消" at bounding box center [620, 415] width 40 height 23
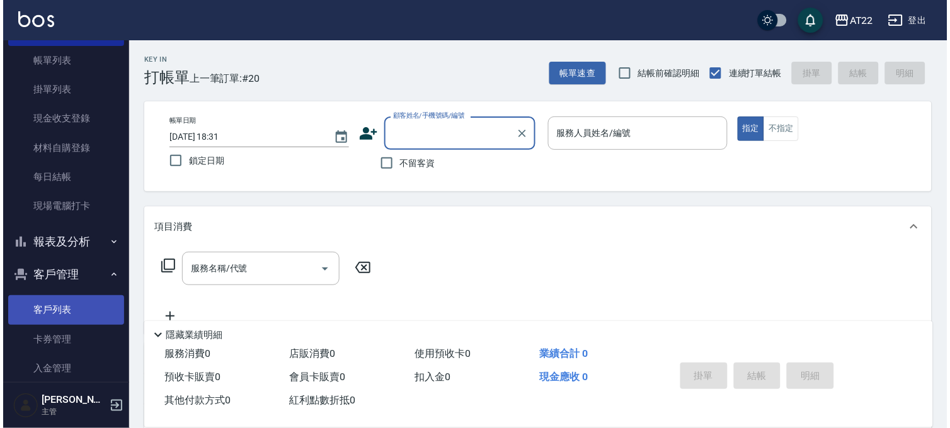
scroll to position [184, 0]
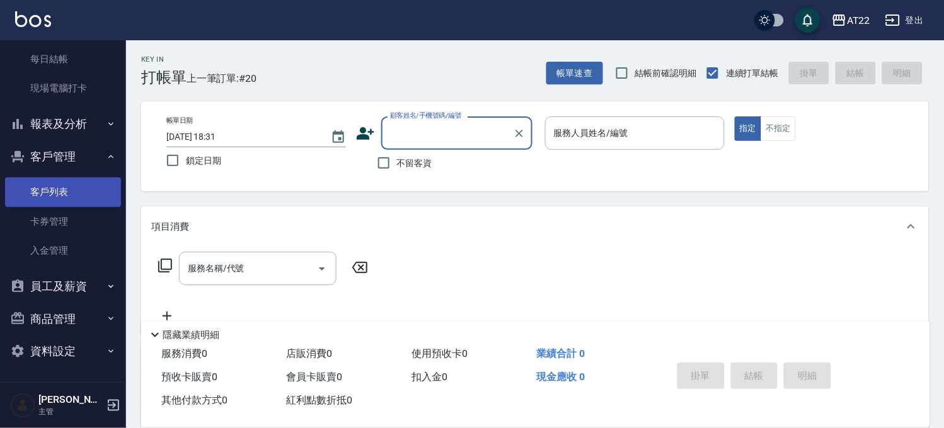
click at [81, 192] on link "客戶列表" at bounding box center [63, 192] width 116 height 29
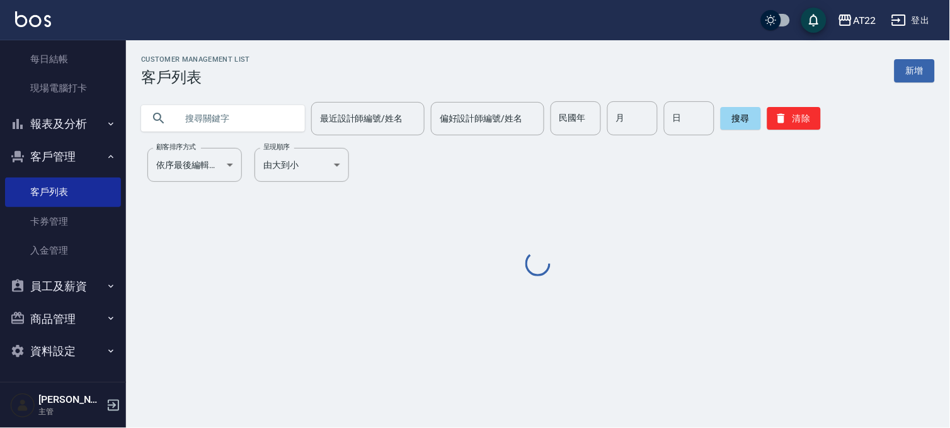
click at [267, 115] on input "text" at bounding box center [235, 118] width 118 height 34
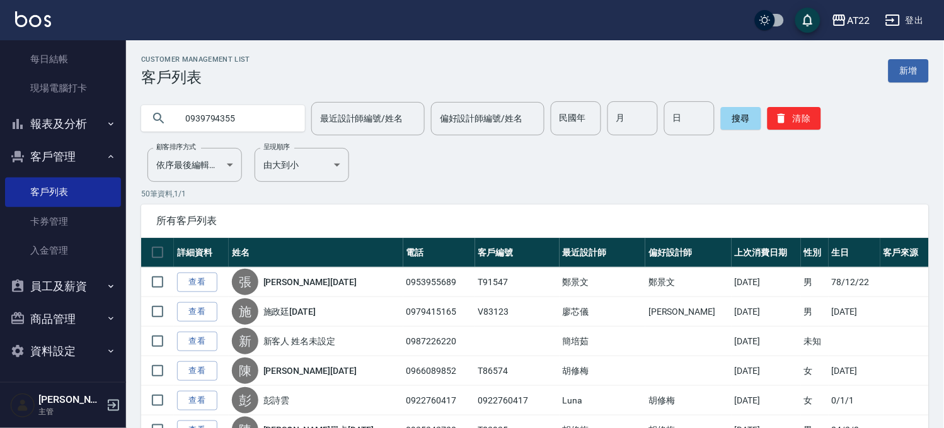
type input "0939794355"
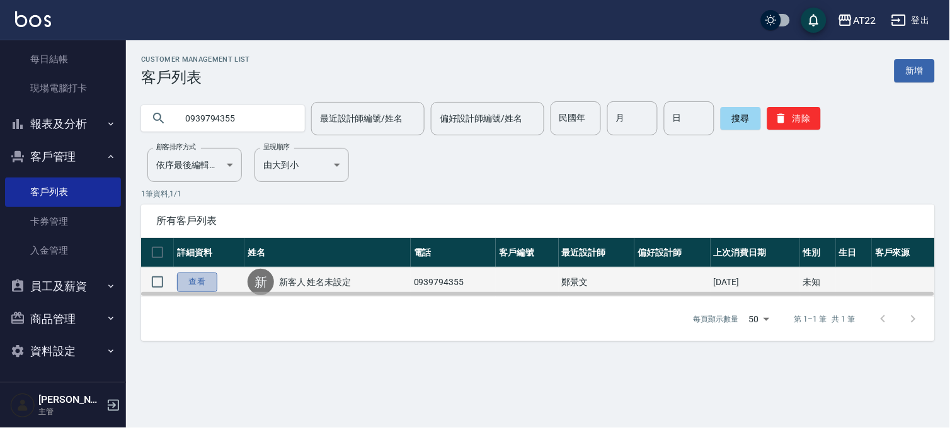
click at [185, 281] on link "查看" at bounding box center [197, 283] width 40 height 20
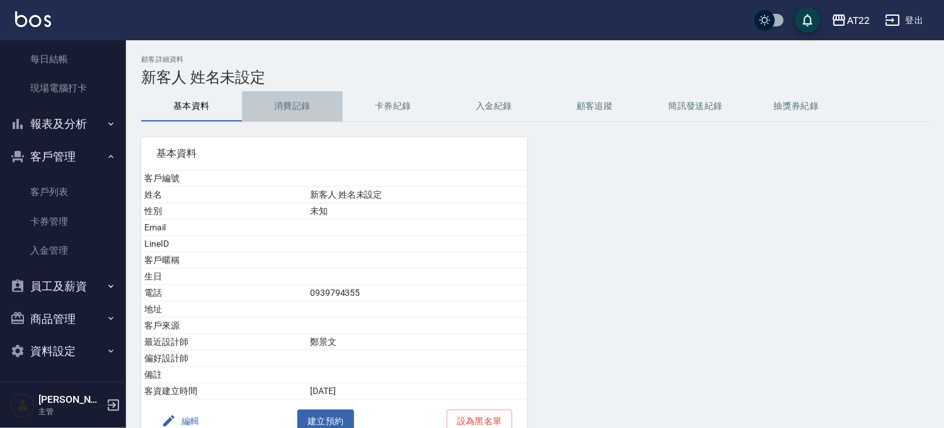
click at [280, 108] on button "消費記錄" at bounding box center [292, 106] width 101 height 30
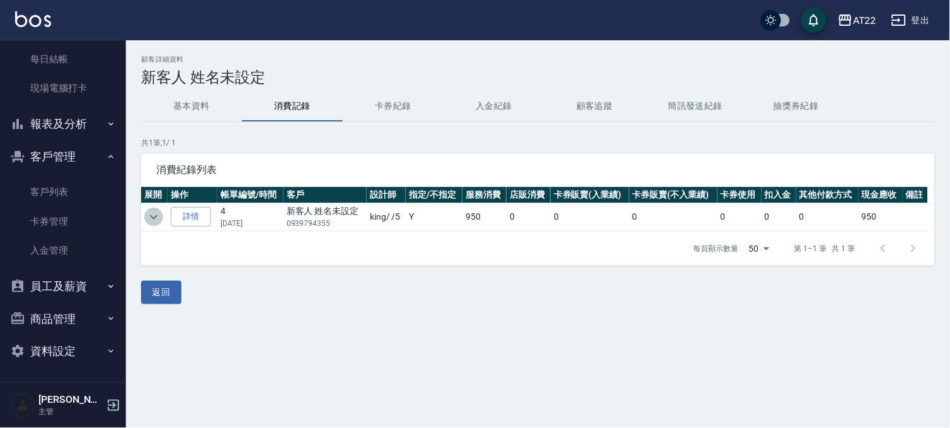
click at [156, 210] on icon "expand row" at bounding box center [153, 217] width 15 height 15
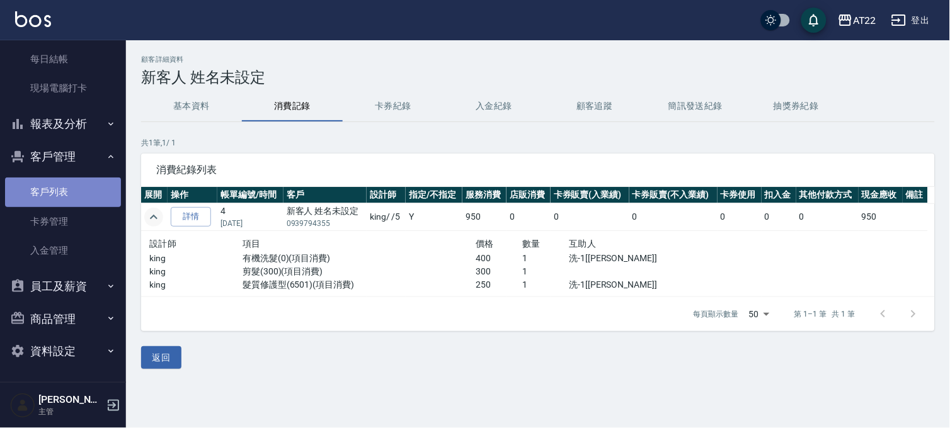
click at [67, 185] on link "客戶列表" at bounding box center [63, 192] width 116 height 29
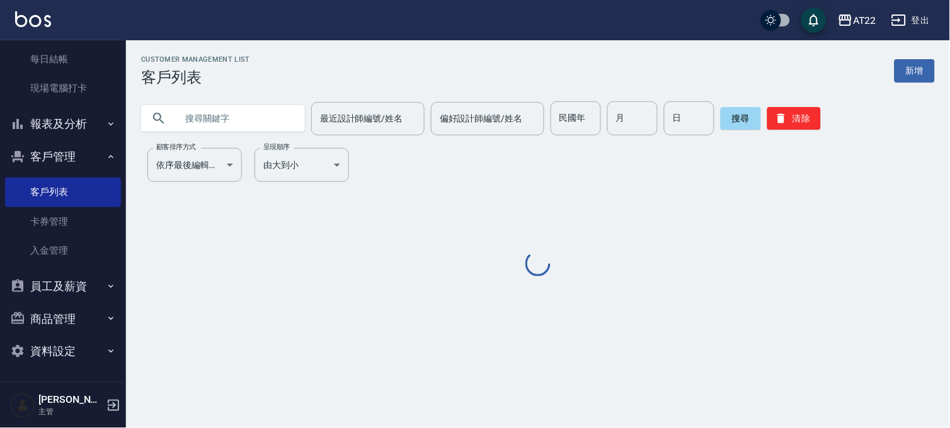
click at [255, 117] on input "text" at bounding box center [235, 118] width 118 height 34
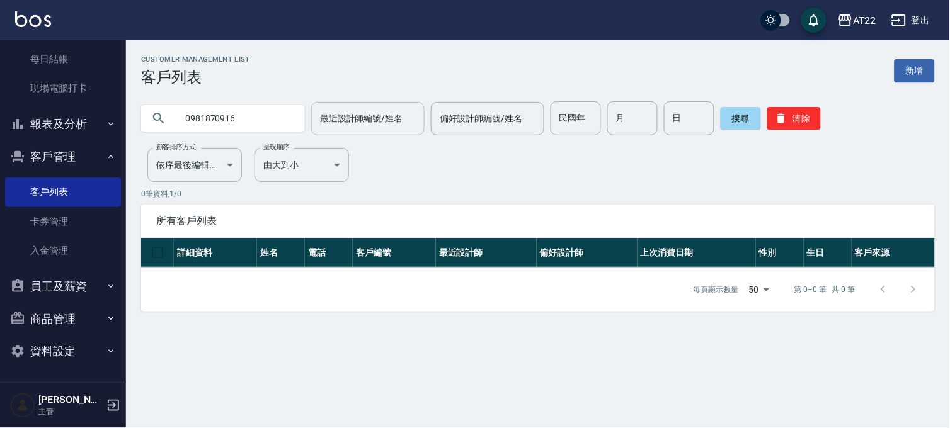
type input "0981870916"
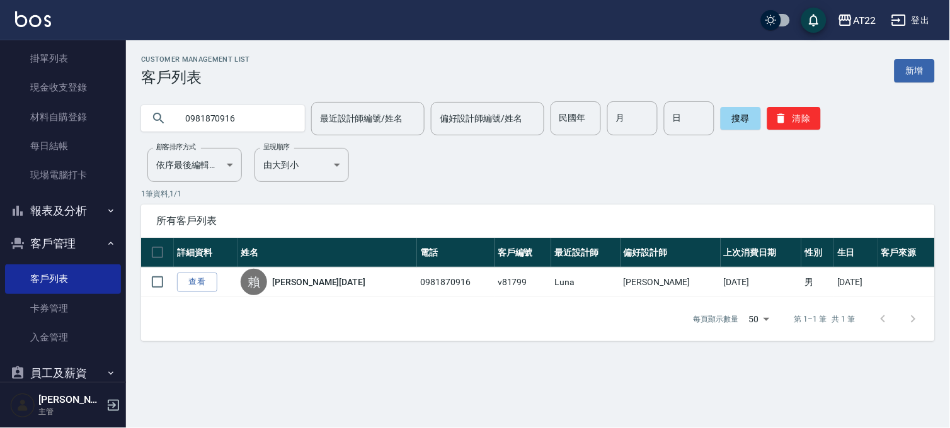
scroll to position [184, 0]
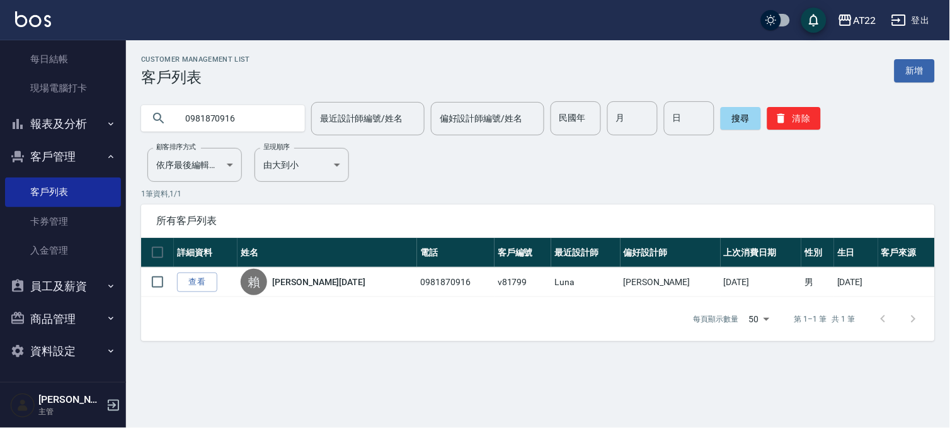
click at [78, 131] on button "報表及分析" at bounding box center [63, 124] width 116 height 33
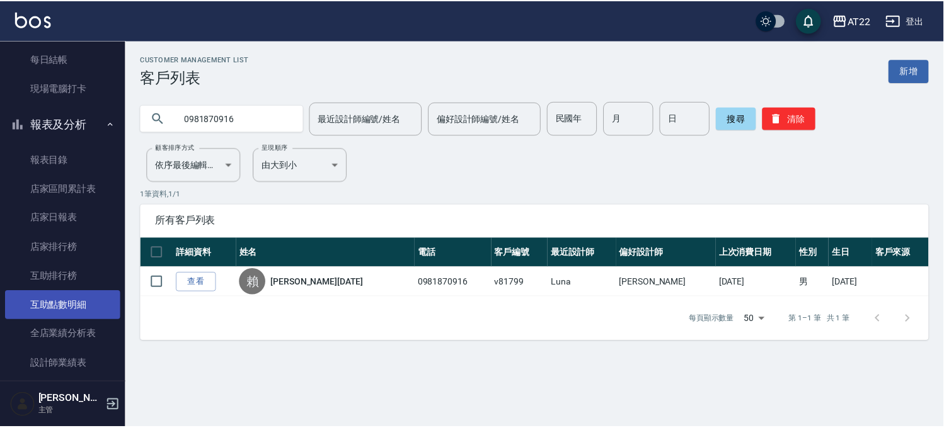
scroll to position [394, 0]
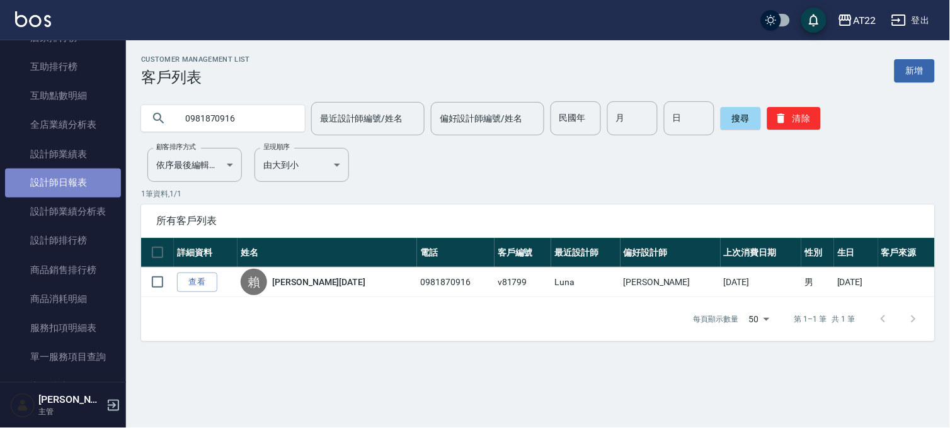
click at [93, 178] on link "設計師日報表" at bounding box center [63, 183] width 116 height 29
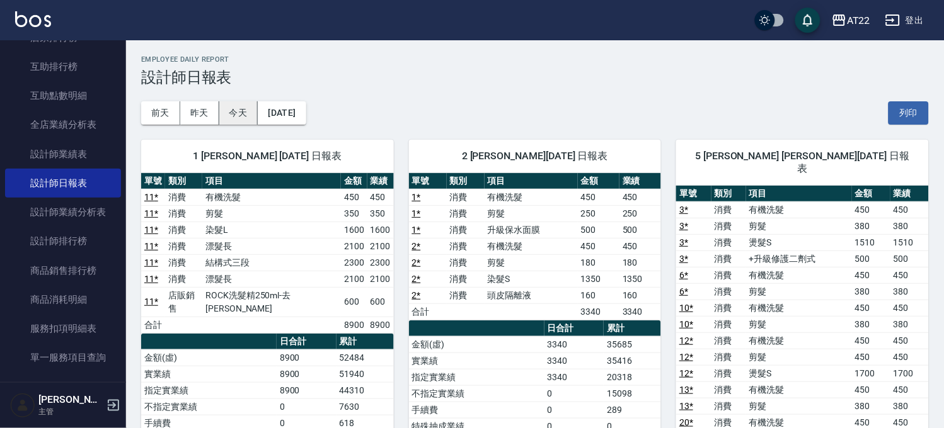
click at [236, 115] on button "今天" at bounding box center [238, 112] width 39 height 23
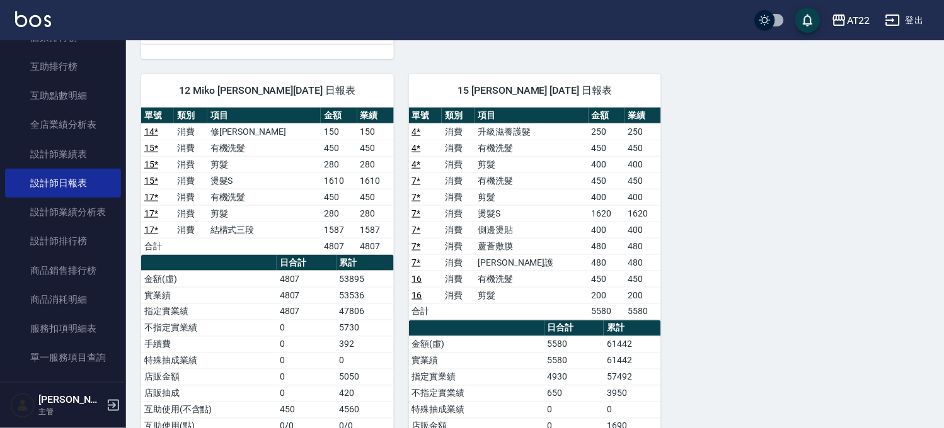
scroll to position [1237, 0]
